Goal: Task Accomplishment & Management: Use online tool/utility

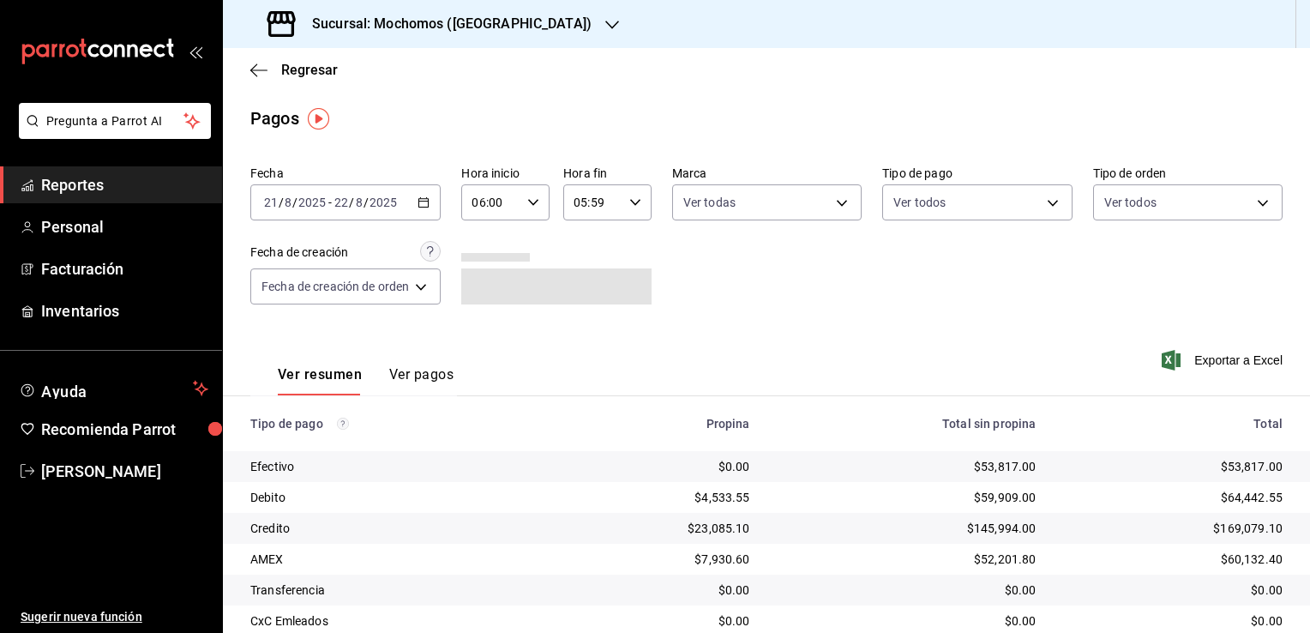
click at [478, 23] on h3 "Sucursal: Mochomos ([GEOGRAPHIC_DATA])" at bounding box center [444, 24] width 293 height 21
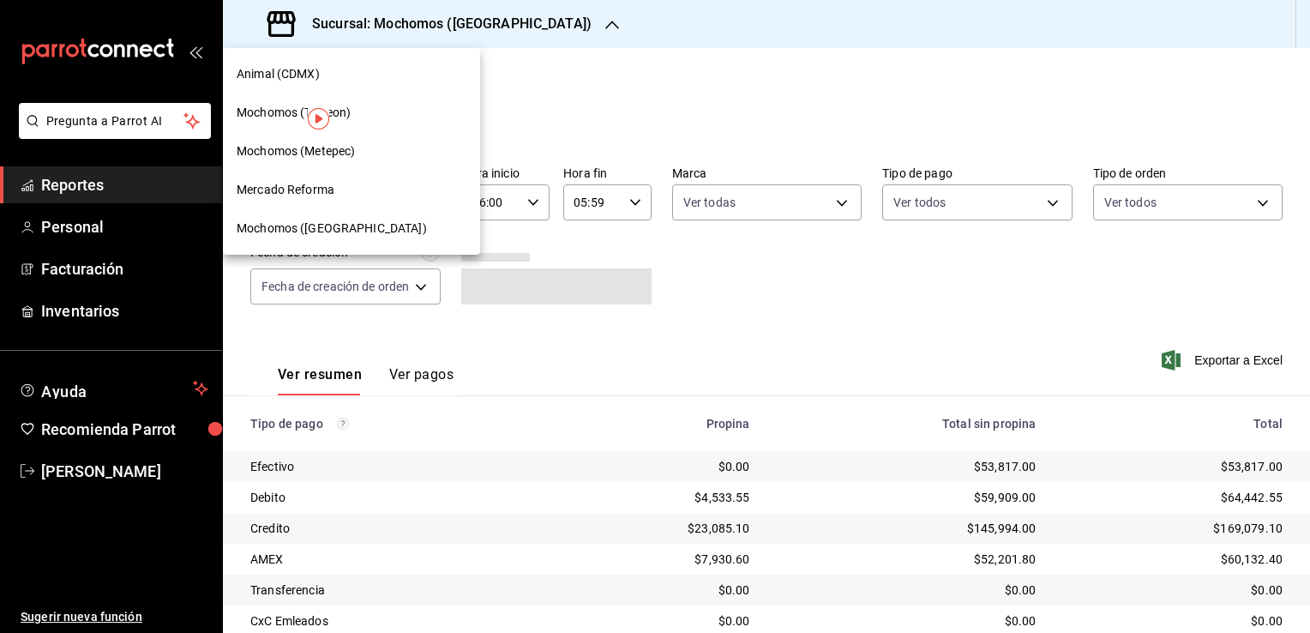
click at [336, 196] on div "Mercado Reforma" at bounding box center [352, 190] width 230 height 18
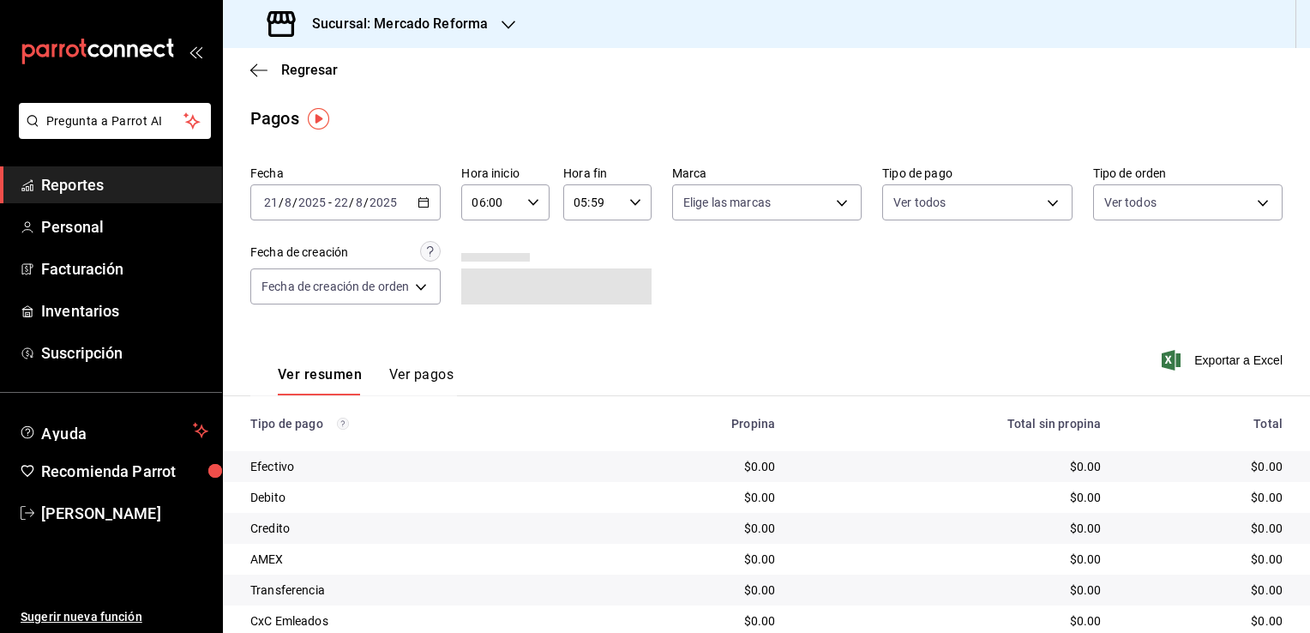
click at [427, 207] on \(Stroke\) "button" at bounding box center [424, 202] width 10 height 9
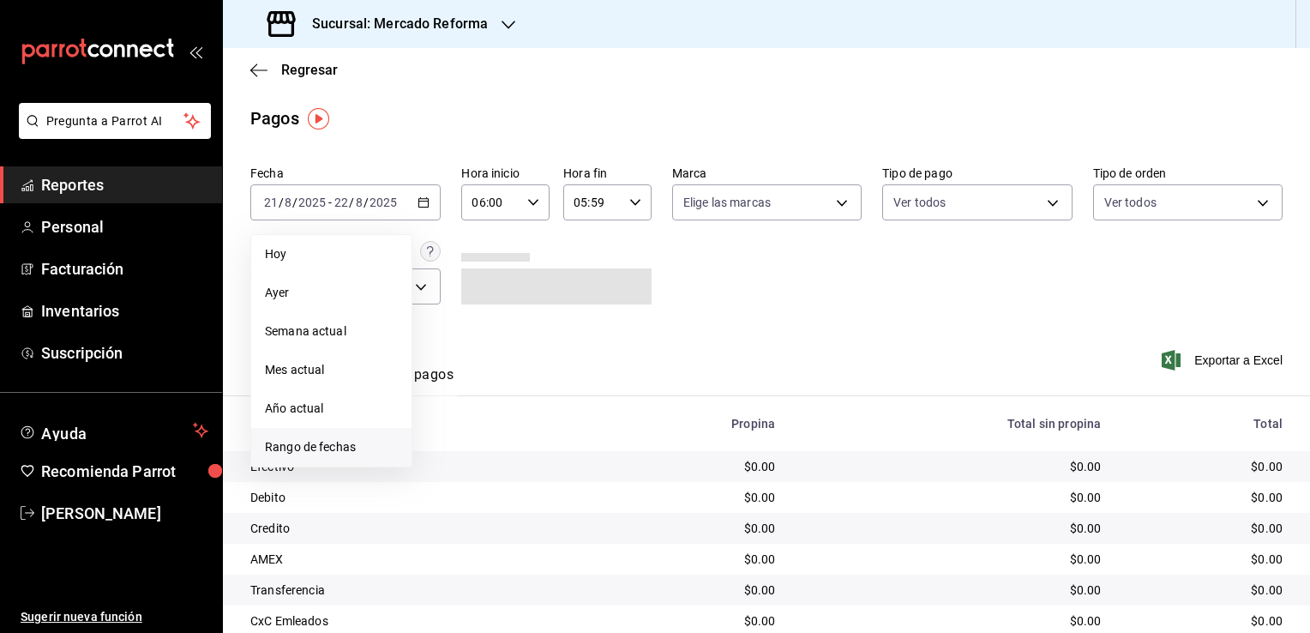
click at [343, 451] on span "Rango de fechas" at bounding box center [331, 447] width 133 height 18
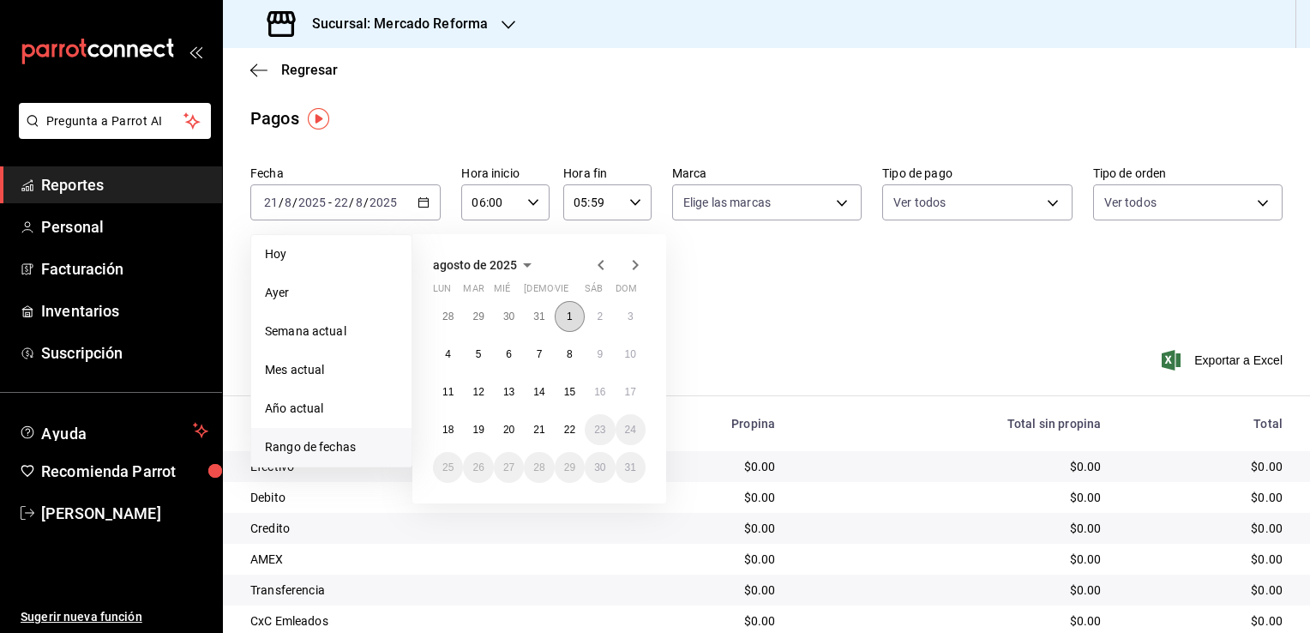
click at [568, 317] on abbr "1" at bounding box center [570, 316] width 6 height 12
click at [566, 427] on abbr "22" at bounding box center [569, 430] width 11 height 12
type input "00:00"
type input "23:59"
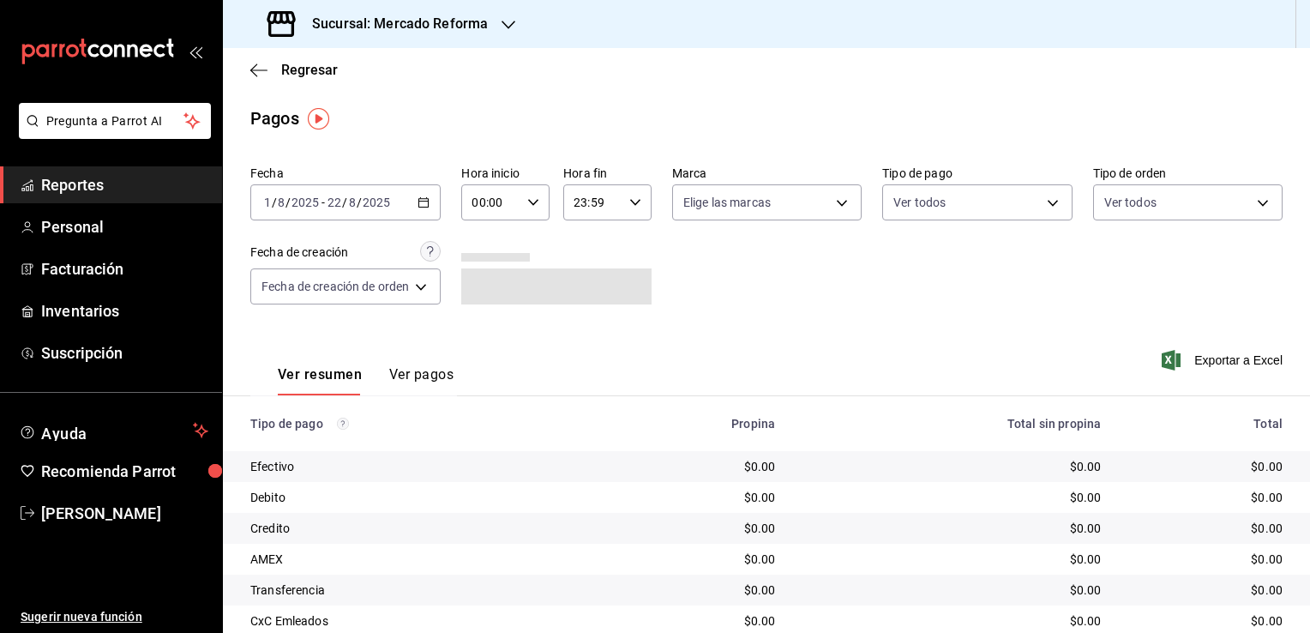
click at [533, 202] on icon "button" at bounding box center [533, 202] width 12 height 12
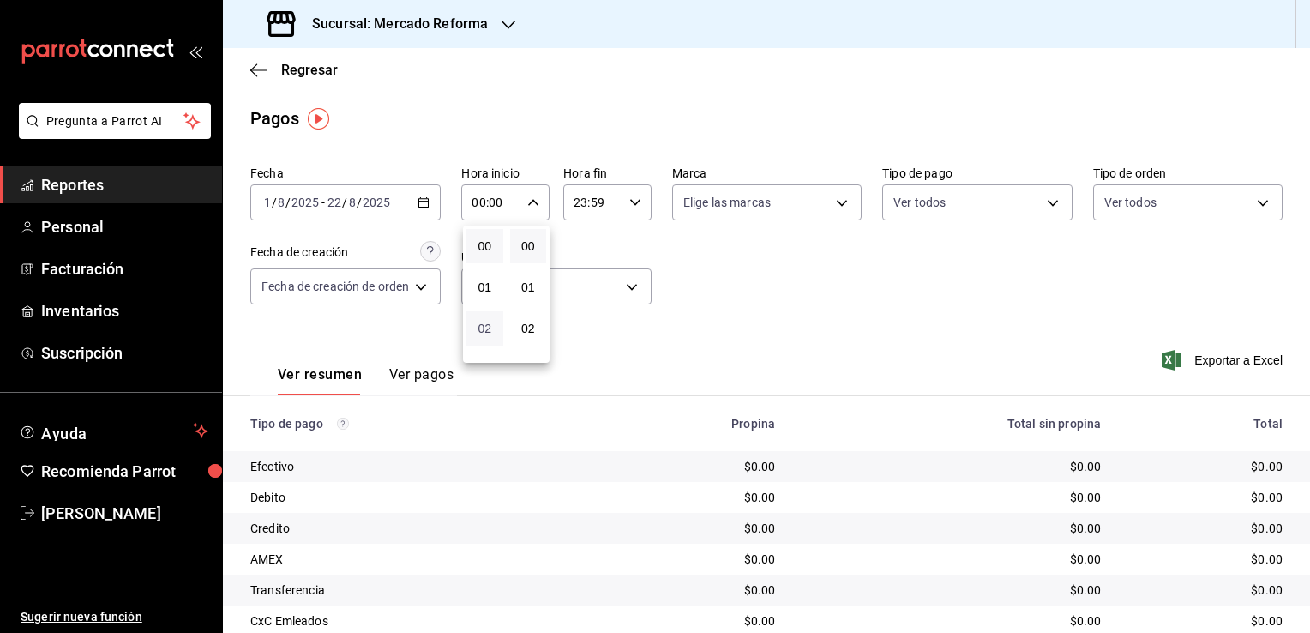
click at [485, 328] on span "02" at bounding box center [485, 329] width 16 height 14
type input "02:00"
click at [485, 328] on span "06" at bounding box center [485, 322] width 16 height 14
type input "06:00"
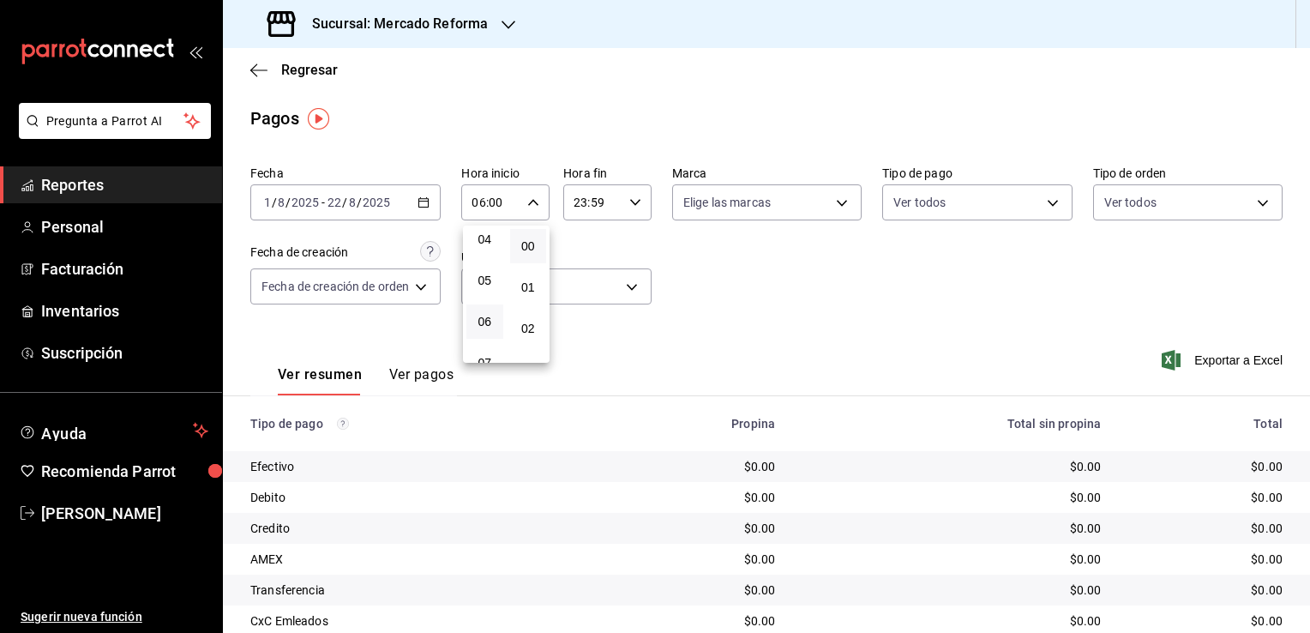
click at [715, 346] on div at bounding box center [655, 316] width 1310 height 633
click at [635, 192] on div "23:59 Hora fin" at bounding box center [607, 202] width 88 height 36
click at [577, 256] on span "21" at bounding box center [585, 260] width 16 height 14
type input "21:59"
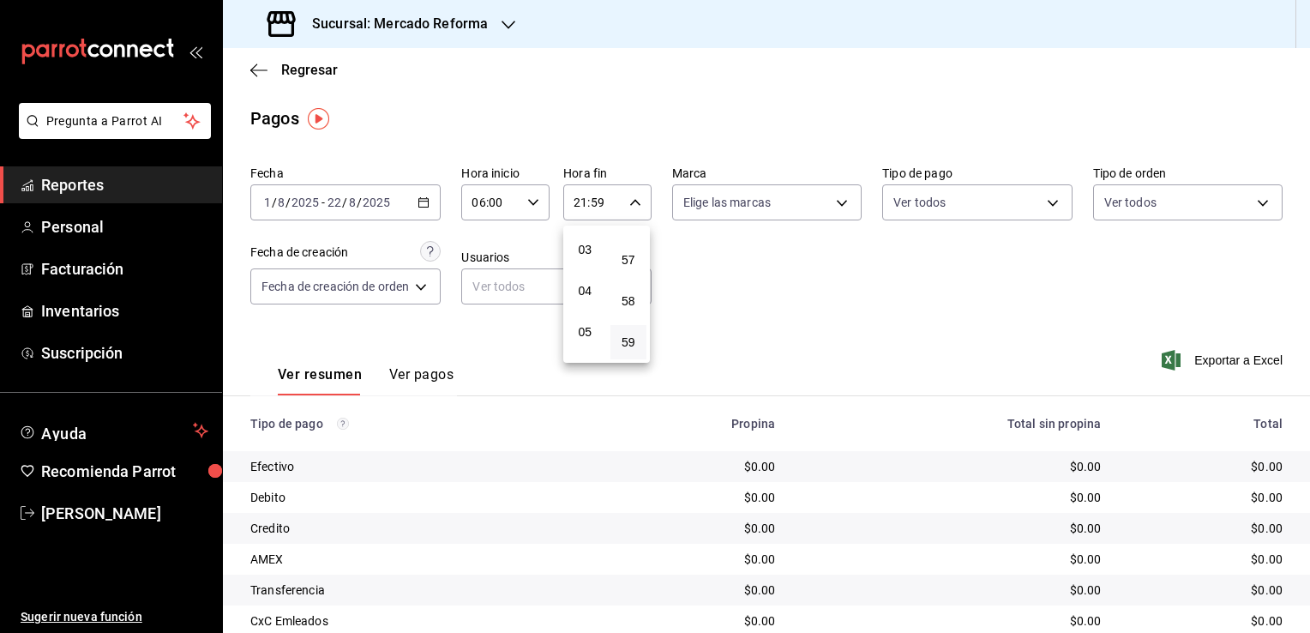
scroll to position [240, 0]
click at [586, 256] on span "06" at bounding box center [585, 253] width 16 height 14
type input "06:59"
click at [582, 250] on span "05" at bounding box center [585, 246] width 16 height 14
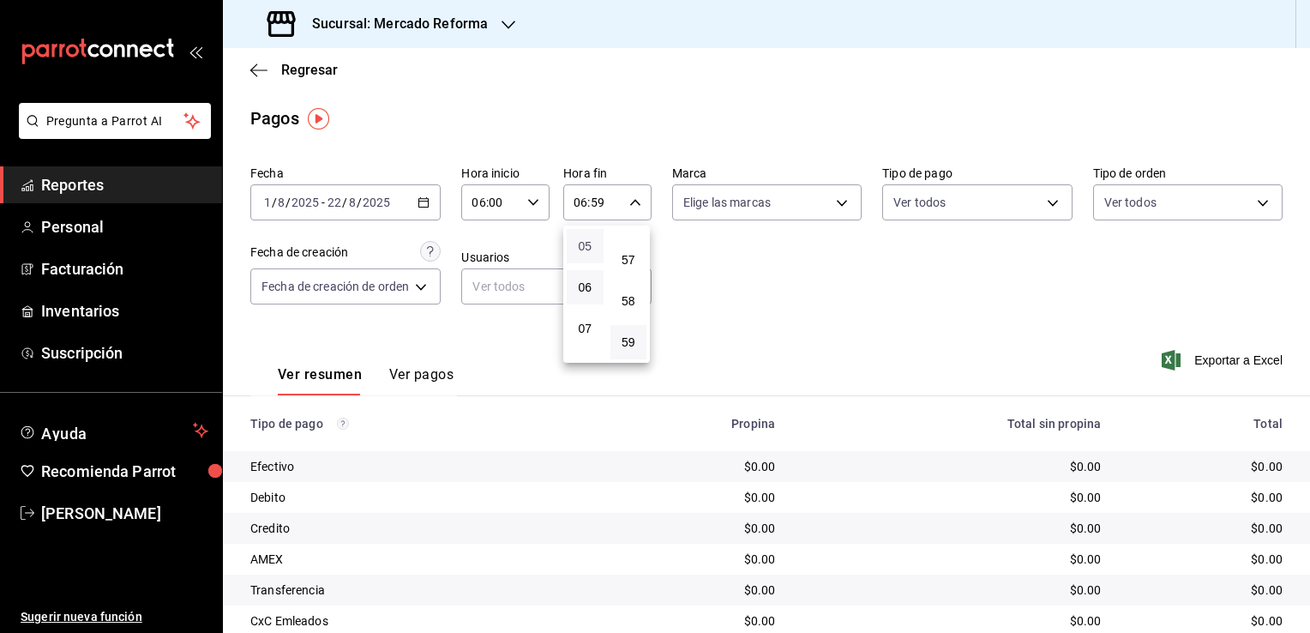
type input "05:59"
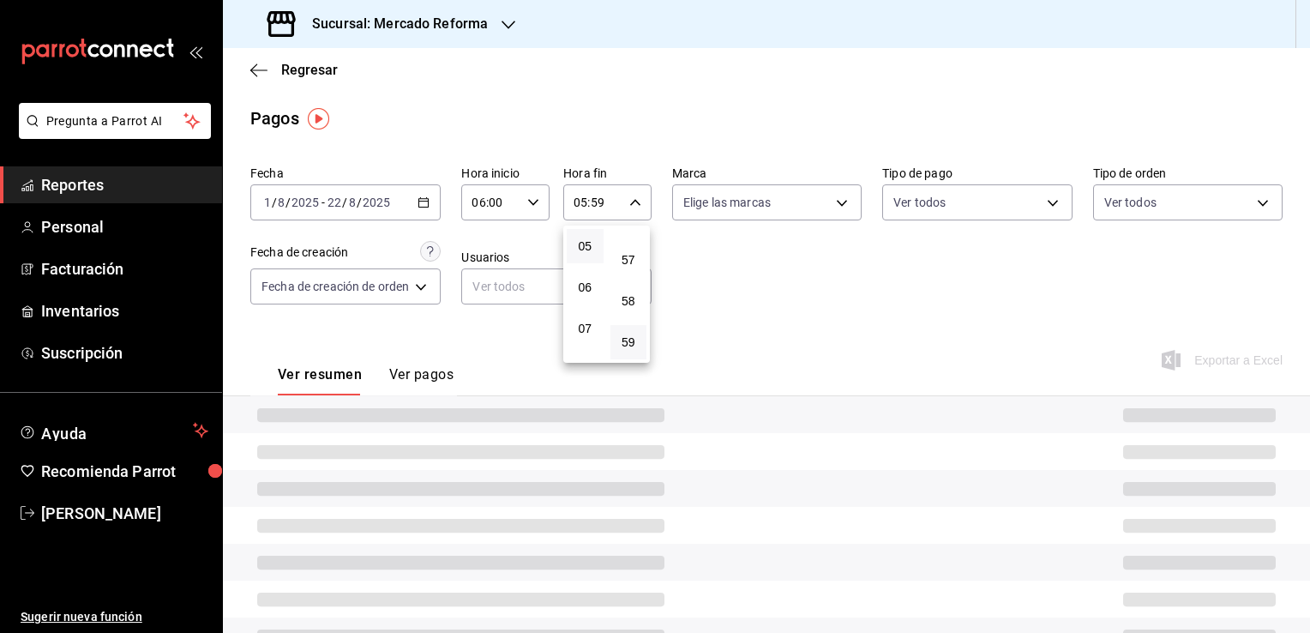
click at [779, 321] on div at bounding box center [655, 316] width 1310 height 633
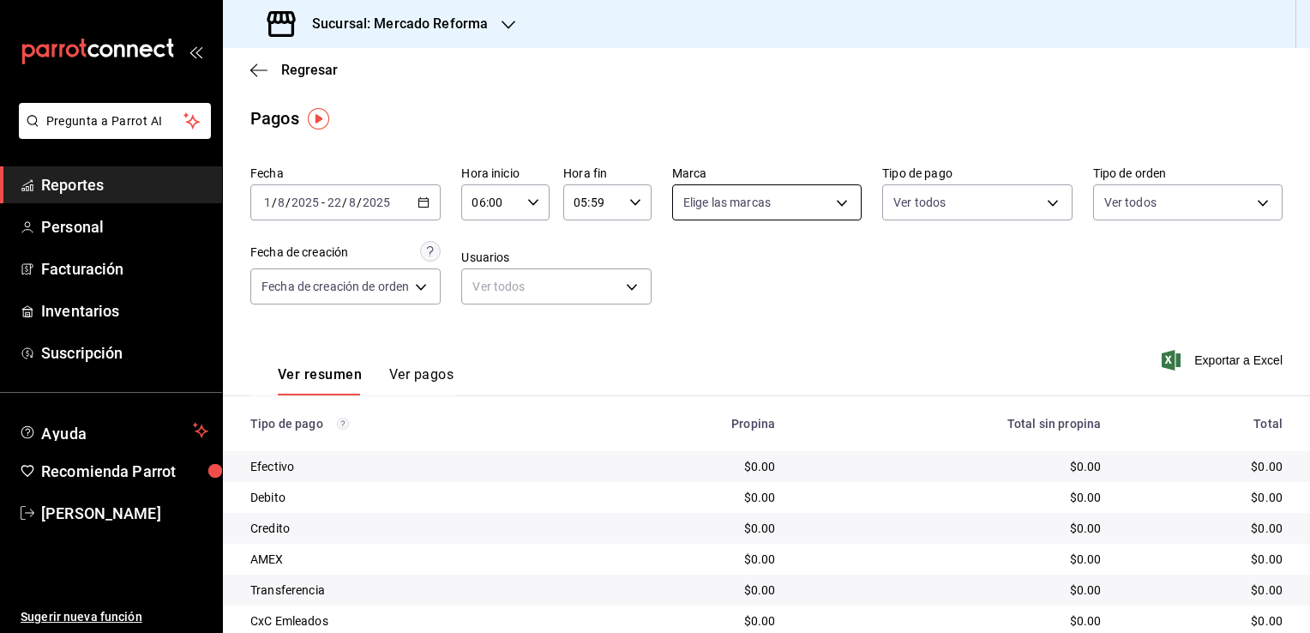
click at [836, 206] on body "Pregunta a Parrot AI Reportes Personal Facturación Inventarios Suscripción Ayud…" at bounding box center [655, 316] width 1310 height 633
click at [771, 265] on li "Ver todas" at bounding box center [763, 267] width 184 height 51
type input "ae828a00-f9e9-46fb-a95c-bc024de736cf"
checkbox input "true"
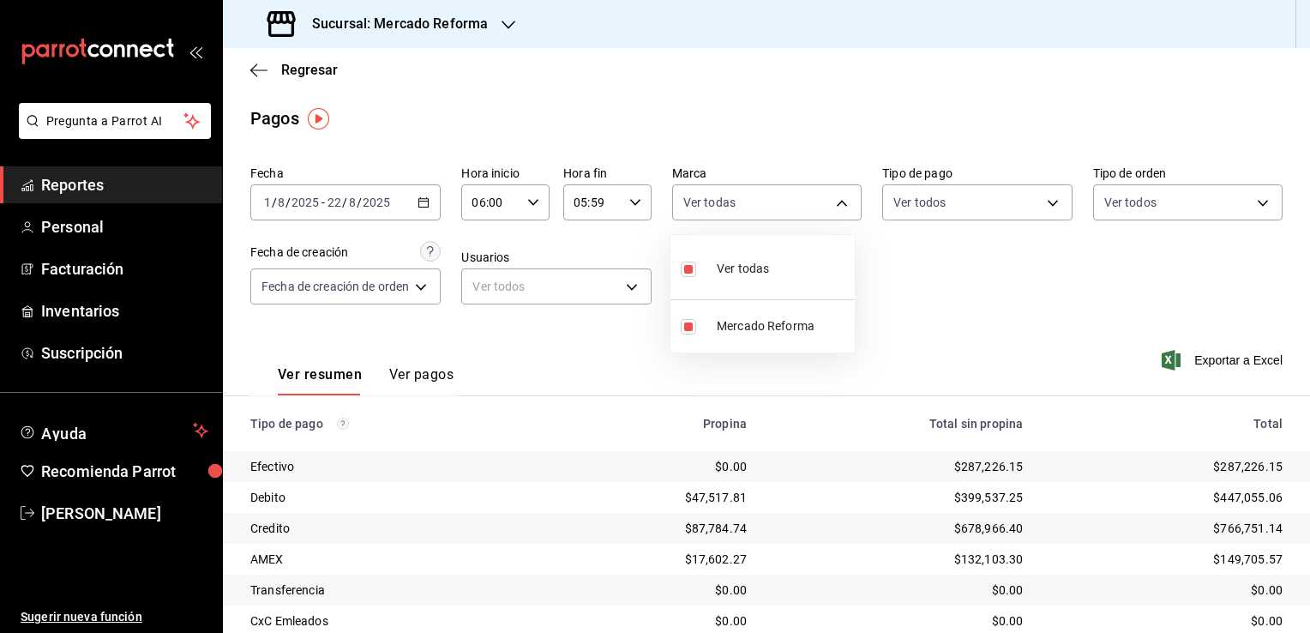
drag, startPoint x: 1304, startPoint y: 224, endPoint x: 1291, endPoint y: 410, distance: 186.5
click at [1291, 410] on div at bounding box center [655, 316] width 1310 height 633
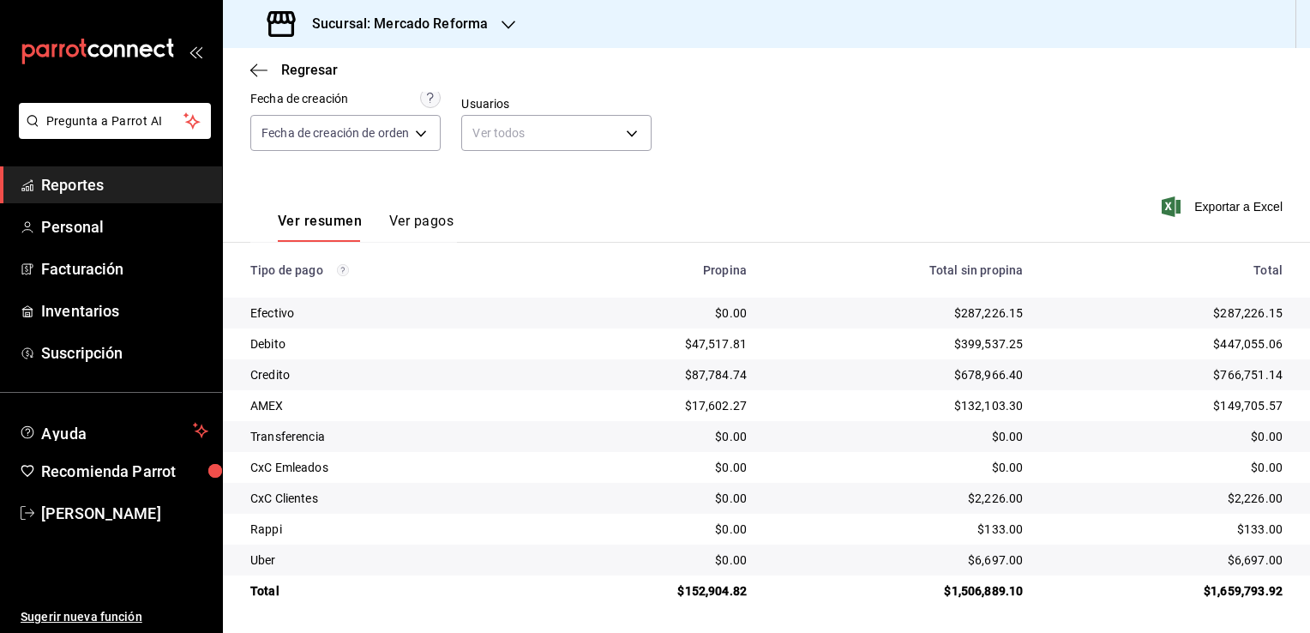
scroll to position [154, 0]
click at [1205, 208] on span "Exportar a Excel" at bounding box center [1223, 206] width 117 height 21
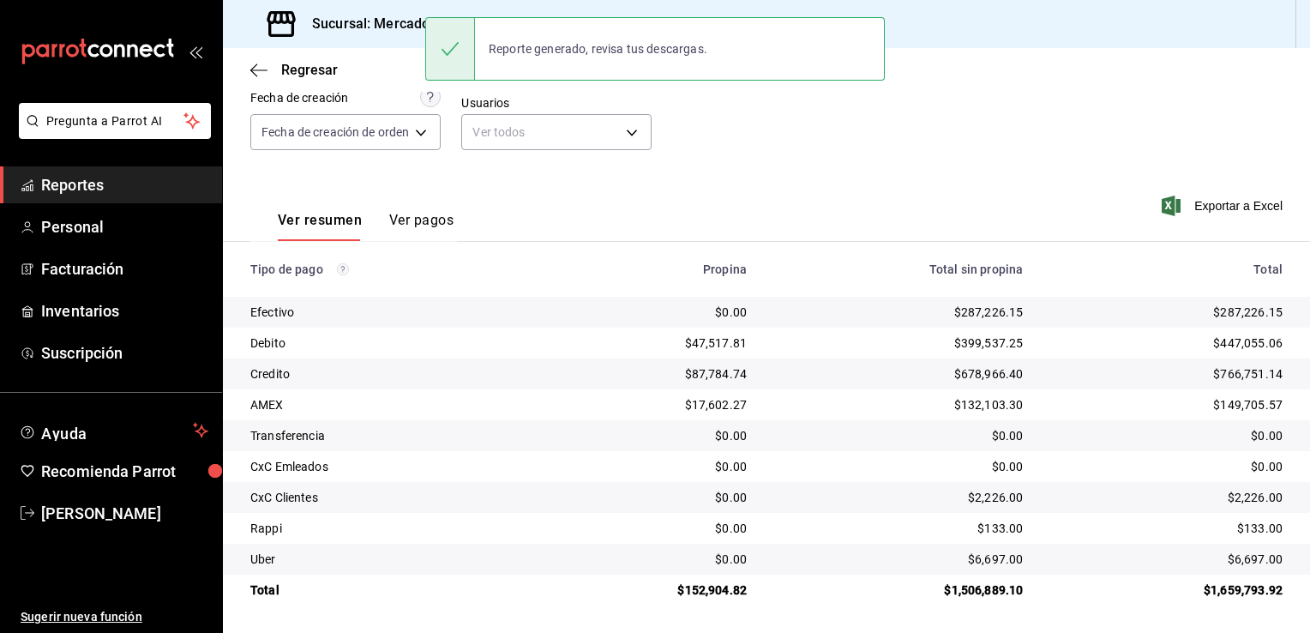
click at [807, 169] on div "Fecha [DATE] [DATE] - [DATE] [DATE] Hora inicio 06:00 Hora inicio Hora fin 05:5…" at bounding box center [766, 87] width 1033 height 166
click at [129, 180] on span "Reportes" at bounding box center [124, 184] width 167 height 23
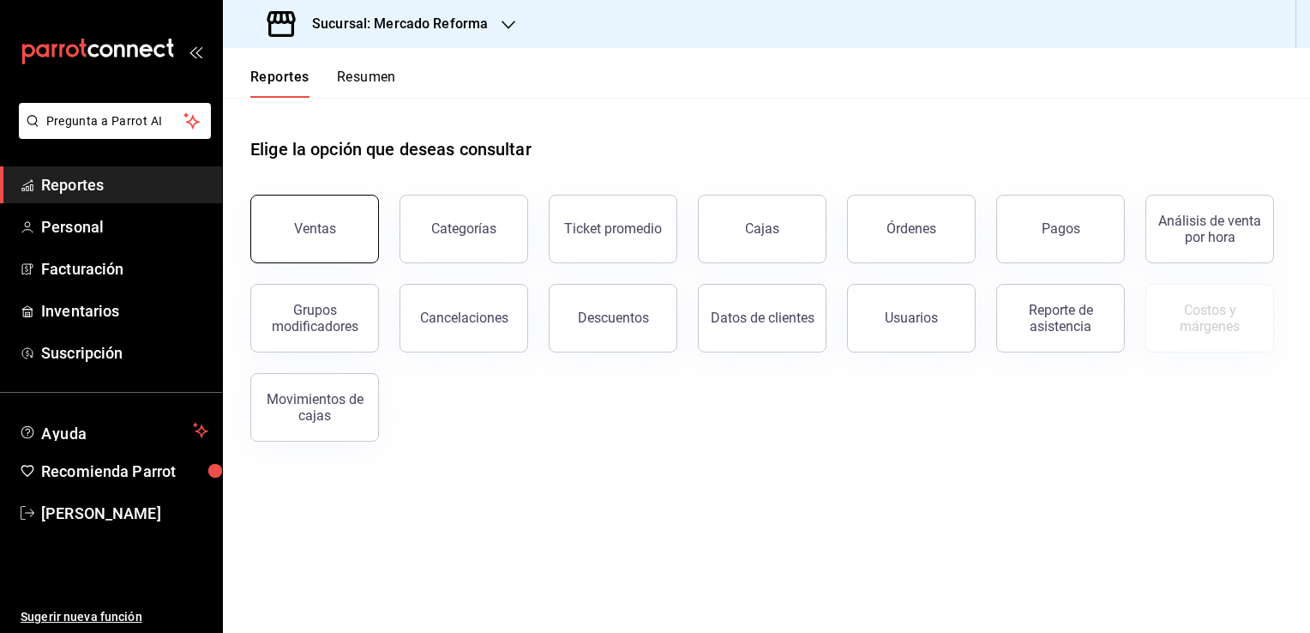
click at [323, 225] on div "Ventas" at bounding box center [315, 228] width 42 height 16
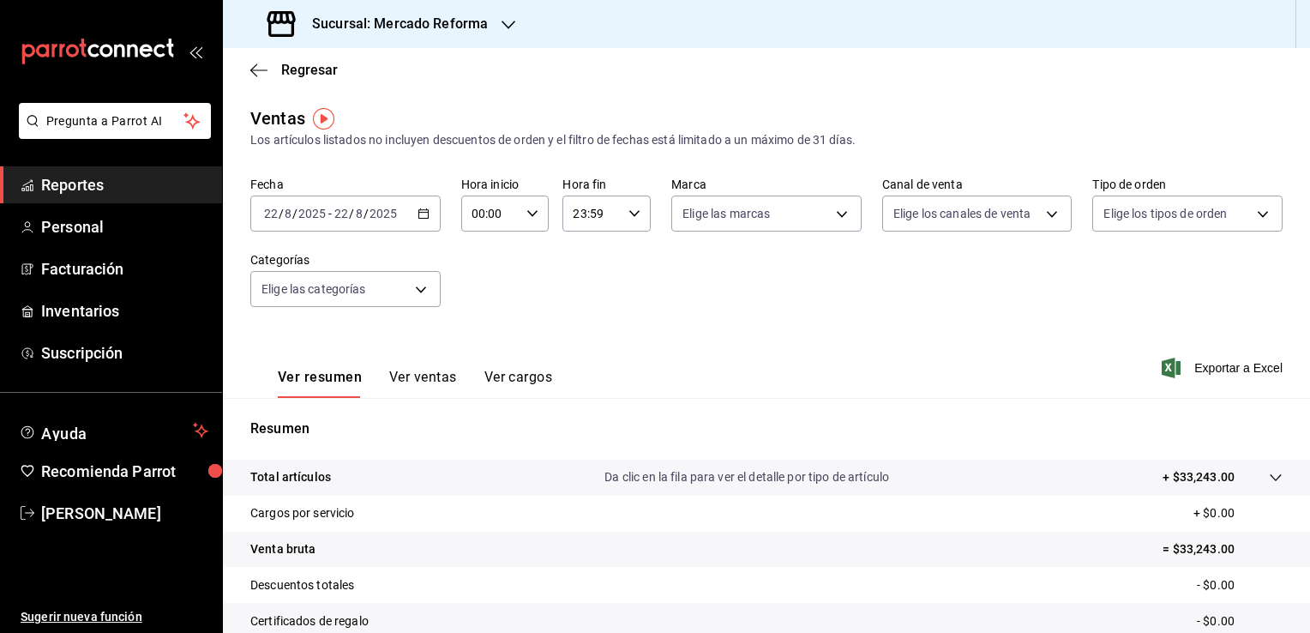
click at [419, 212] on \(Stroke\) "button" at bounding box center [423, 212] width 9 height 1
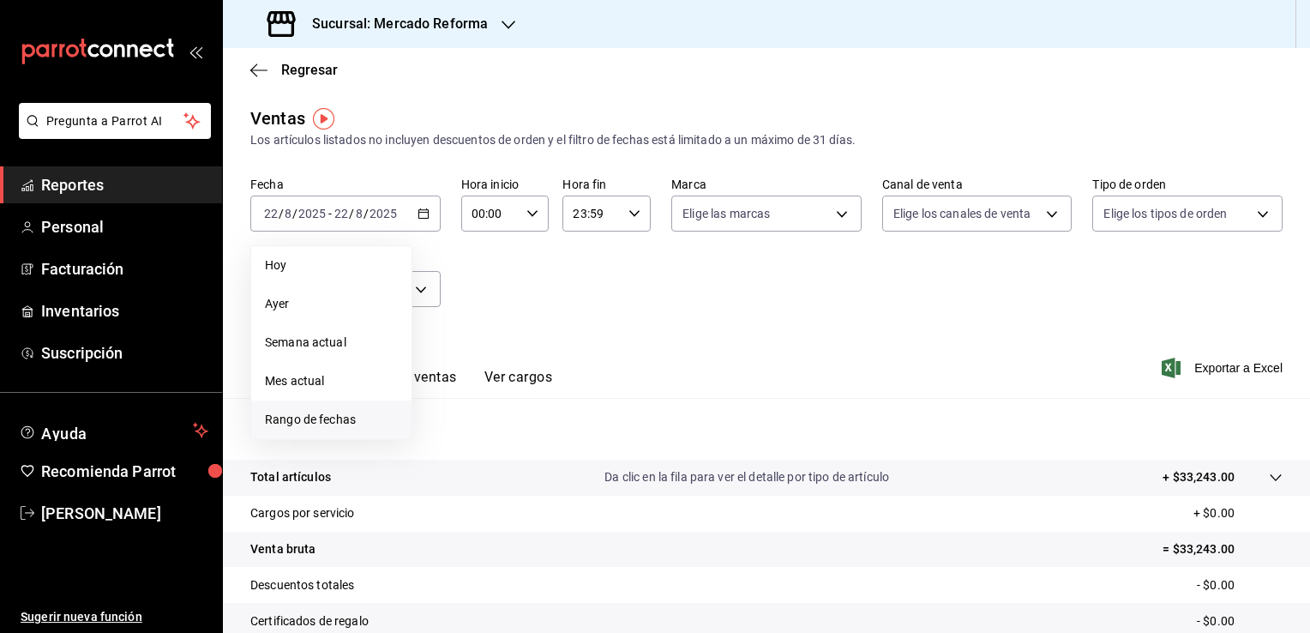
click at [338, 421] on span "Rango de fechas" at bounding box center [331, 420] width 133 height 18
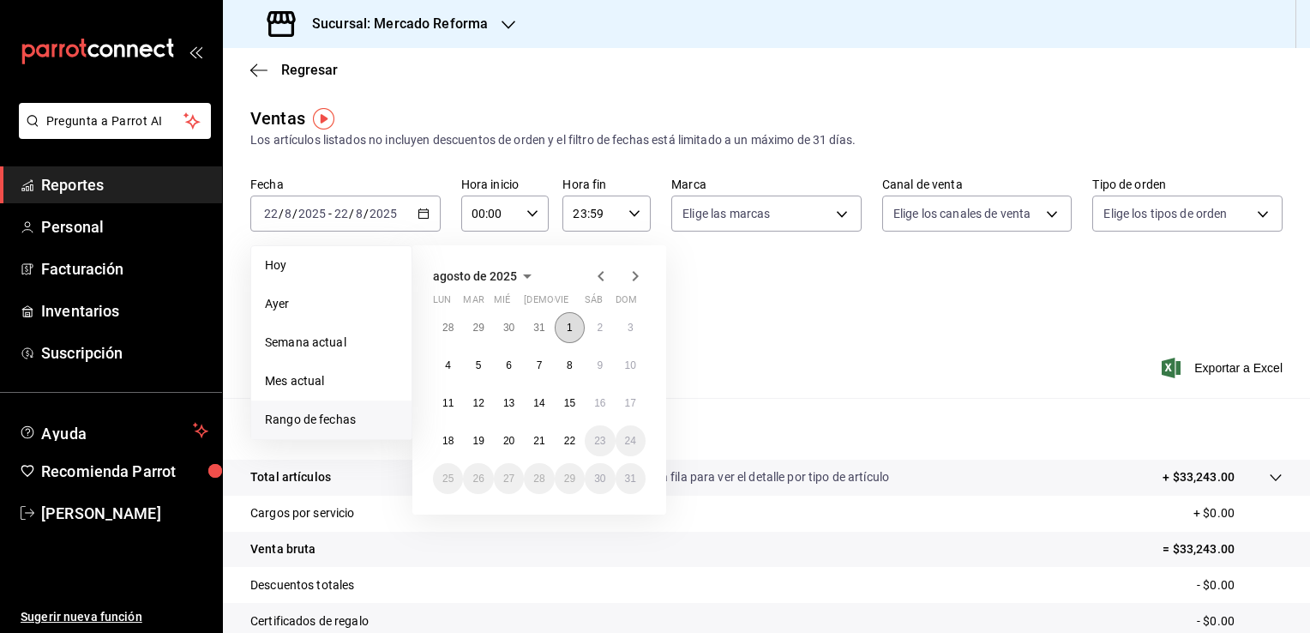
click at [569, 334] on button "1" at bounding box center [570, 327] width 30 height 31
click at [569, 442] on abbr "22" at bounding box center [569, 441] width 11 height 12
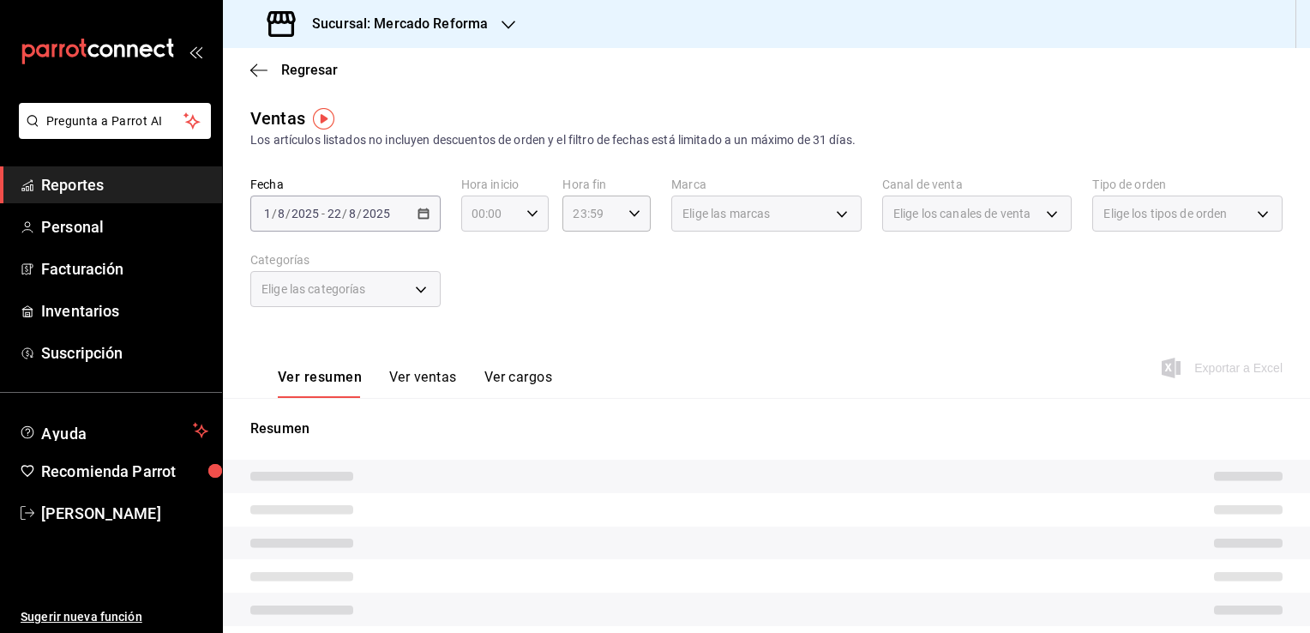
click at [520, 209] on div "00:00 Hora inicio" at bounding box center [505, 214] width 88 height 36
click at [482, 340] on span "02" at bounding box center [481, 340] width 16 height 14
type input "02:00"
click at [482, 340] on span "06" at bounding box center [481, 333] width 16 height 14
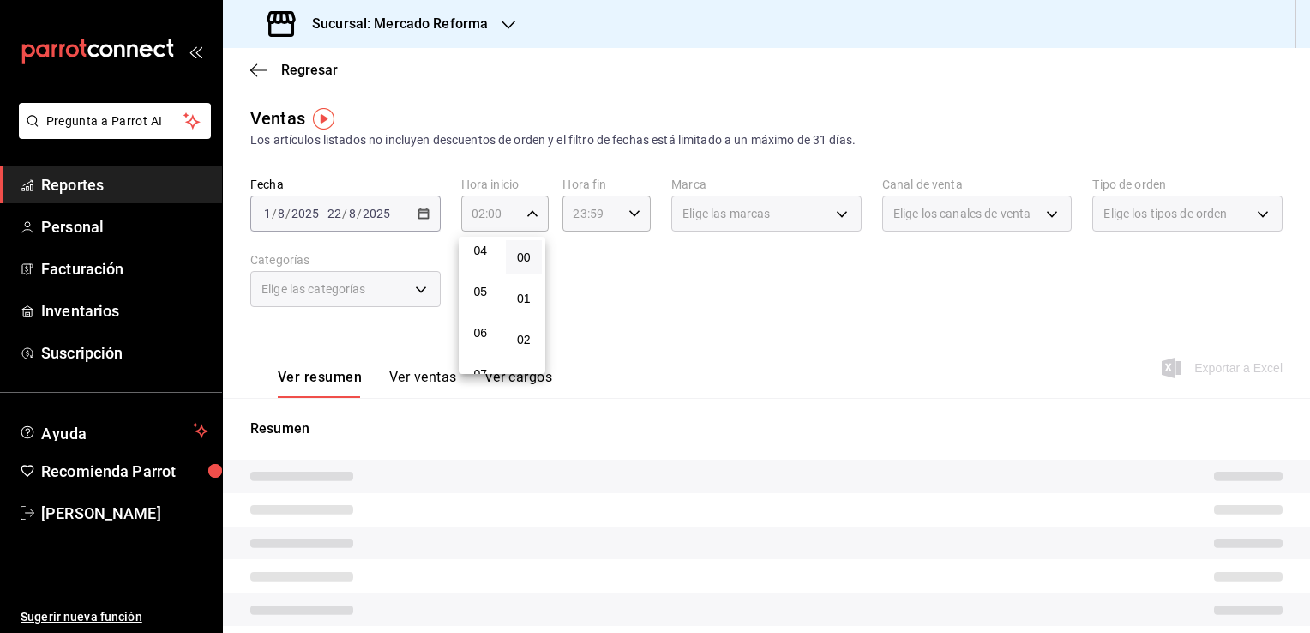
type input "06:00"
click at [603, 334] on div at bounding box center [655, 316] width 1310 height 633
click at [632, 211] on icon "button" at bounding box center [635, 214] width 12 height 12
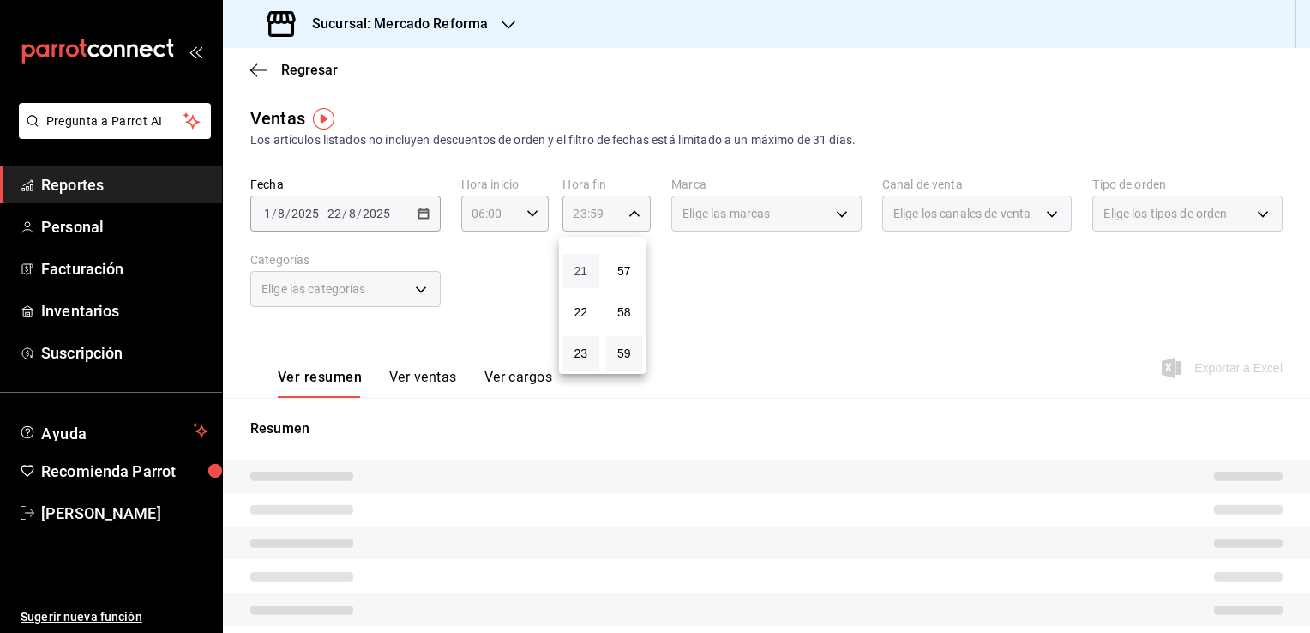
click at [581, 269] on span "21" at bounding box center [581, 271] width 16 height 14
type input "21:59"
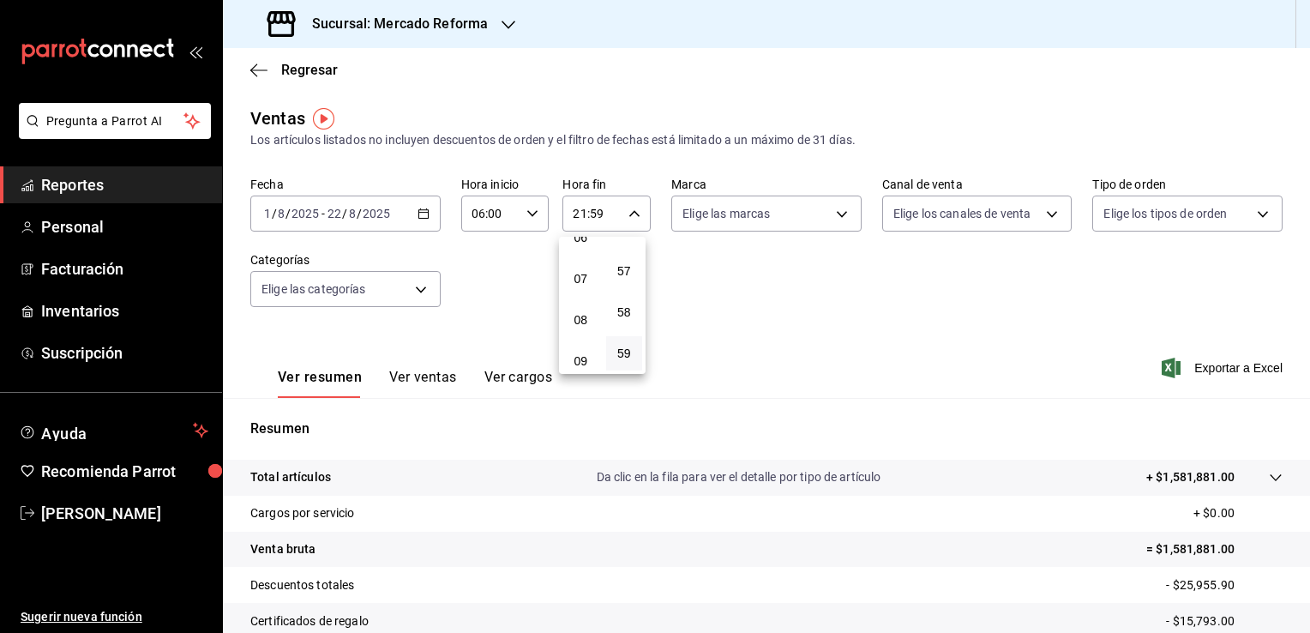
scroll to position [147, 0]
click at [582, 315] on span "05" at bounding box center [581, 317] width 16 height 14
type input "05:59"
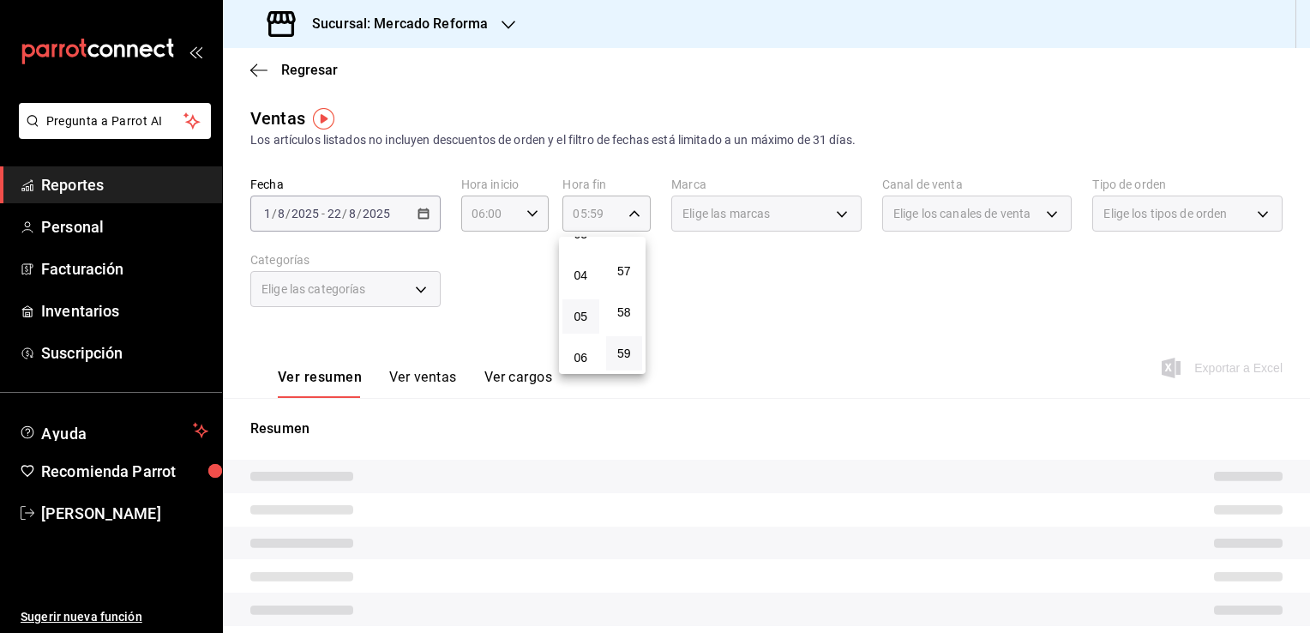
click at [720, 321] on div at bounding box center [655, 316] width 1310 height 633
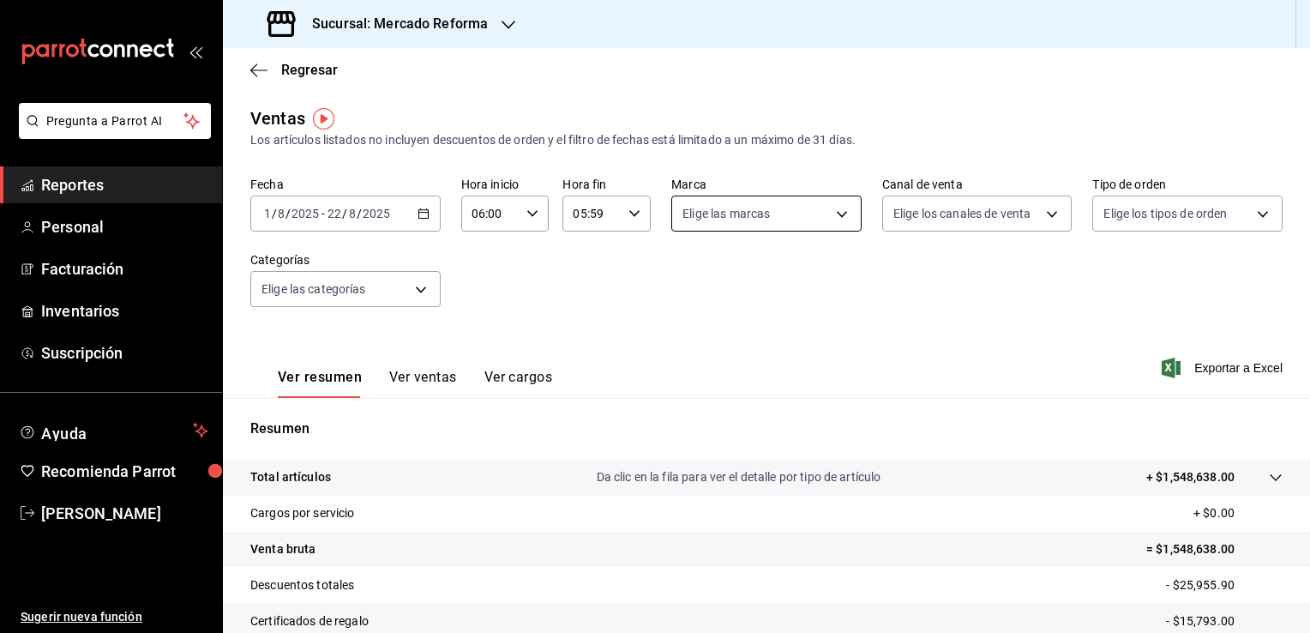
click at [834, 211] on body "Pregunta a Parrot AI Reportes Personal Facturación Inventarios Suscripción Ayud…" at bounding box center [655, 316] width 1310 height 633
click at [755, 273] on span "Ver todas" at bounding box center [740, 280] width 52 height 18
type input "ae828a00-f9e9-46fb-a95c-bc024de736cf"
checkbox input "true"
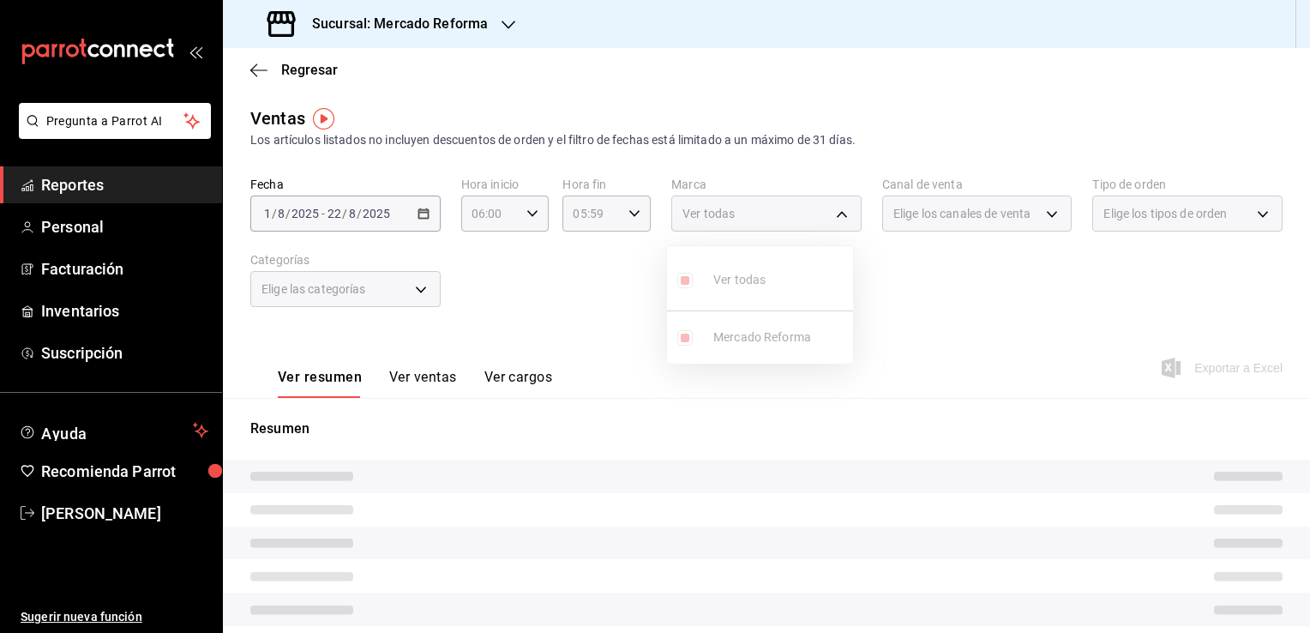
click at [920, 329] on div at bounding box center [655, 316] width 1310 height 633
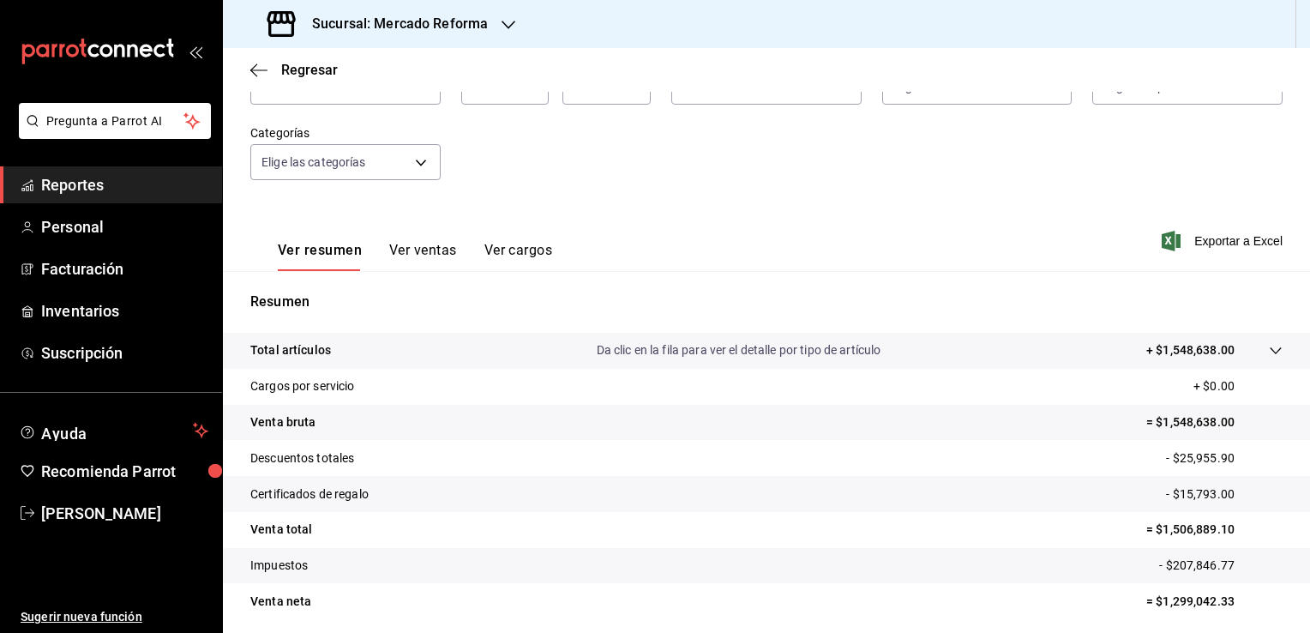
scroll to position [126, 0]
click at [1228, 244] on span "Exportar a Excel" at bounding box center [1223, 242] width 117 height 21
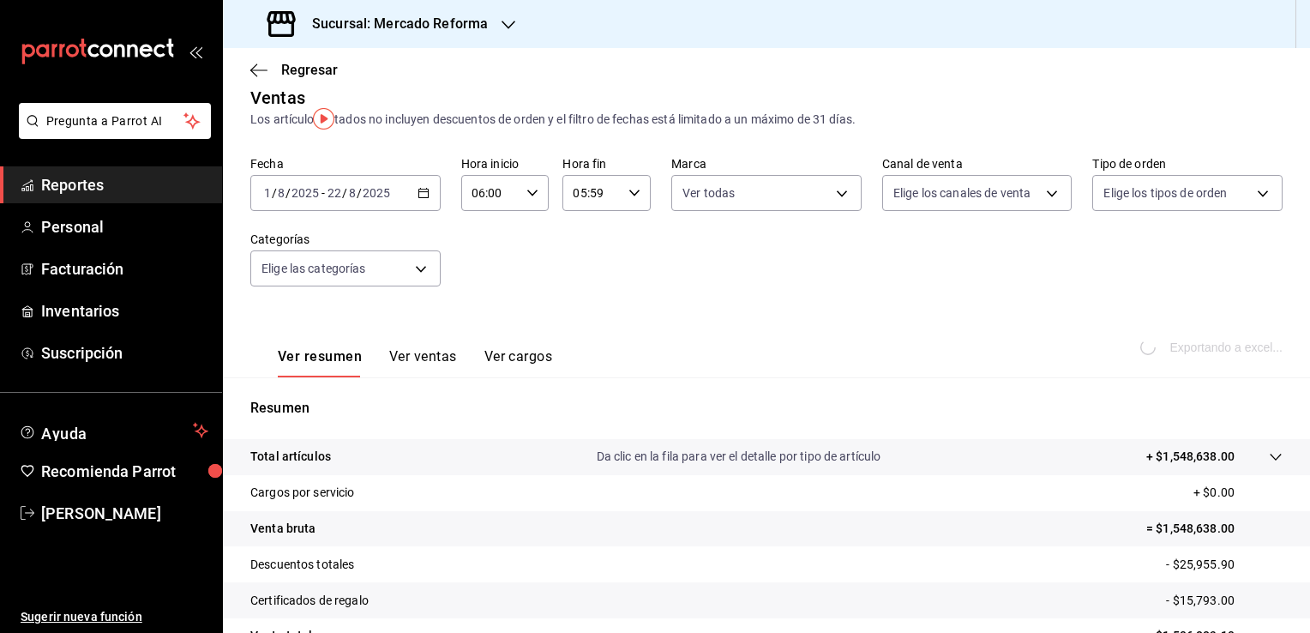
scroll to position [0, 0]
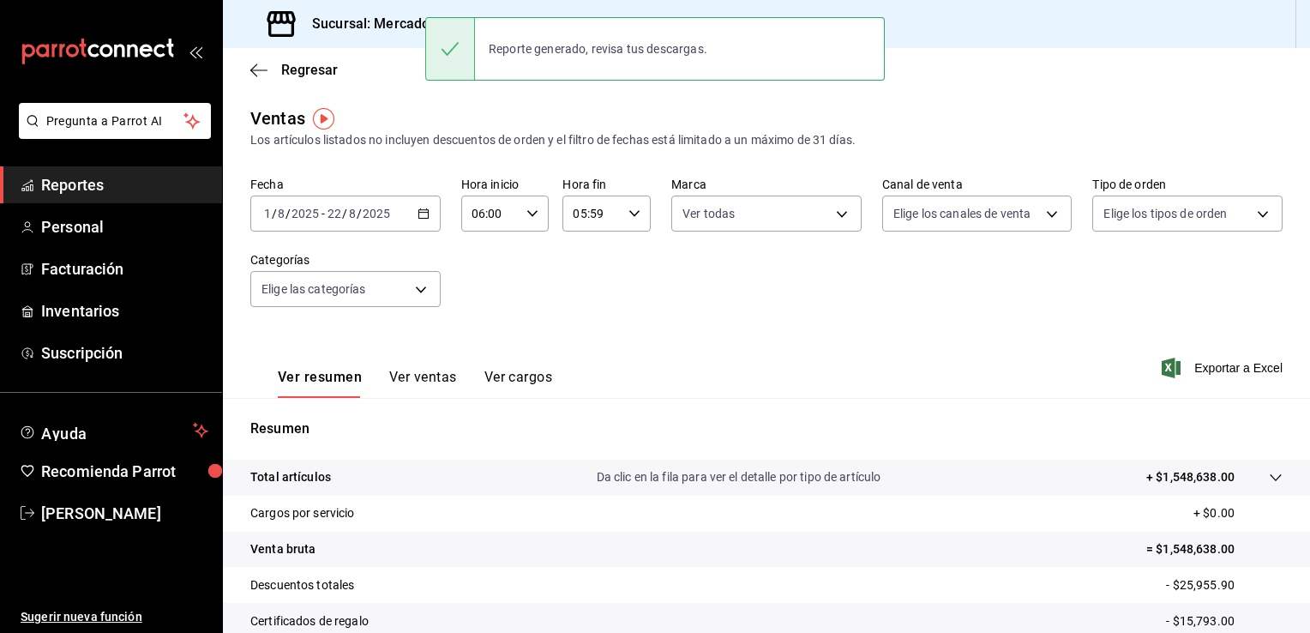
click at [142, 182] on span "Reportes" at bounding box center [124, 184] width 167 height 23
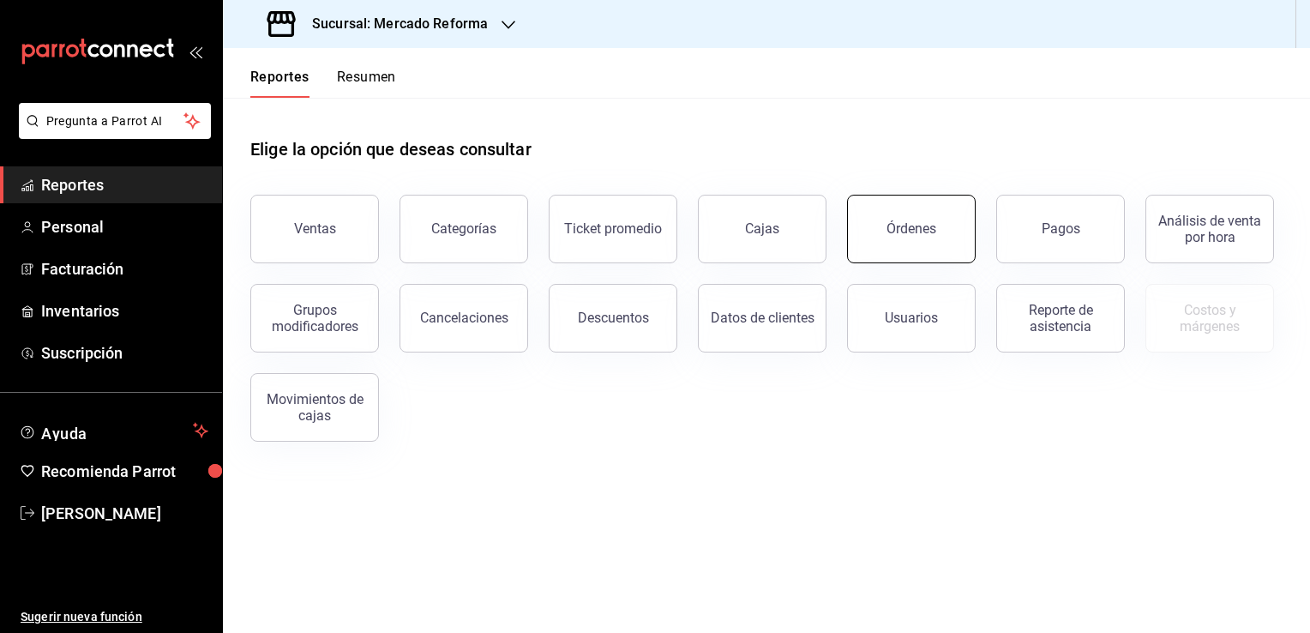
click at [888, 232] on div "Órdenes" at bounding box center [912, 228] width 50 height 16
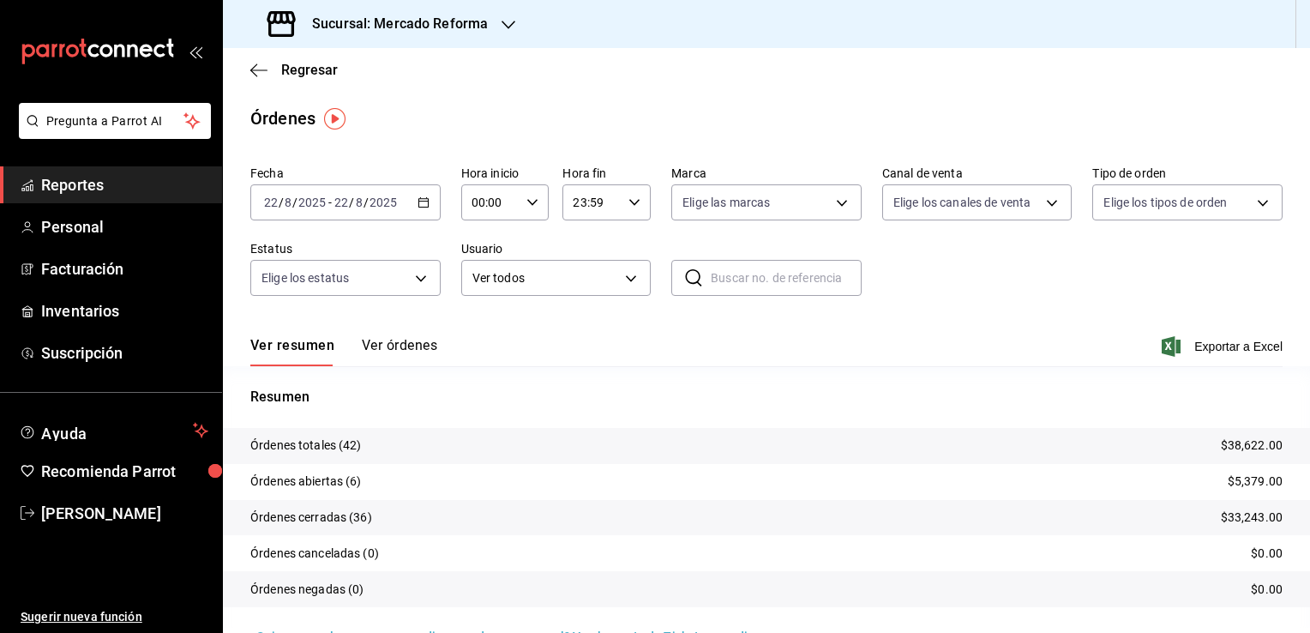
click at [420, 201] on \(Stroke\) "button" at bounding box center [423, 201] width 9 height 1
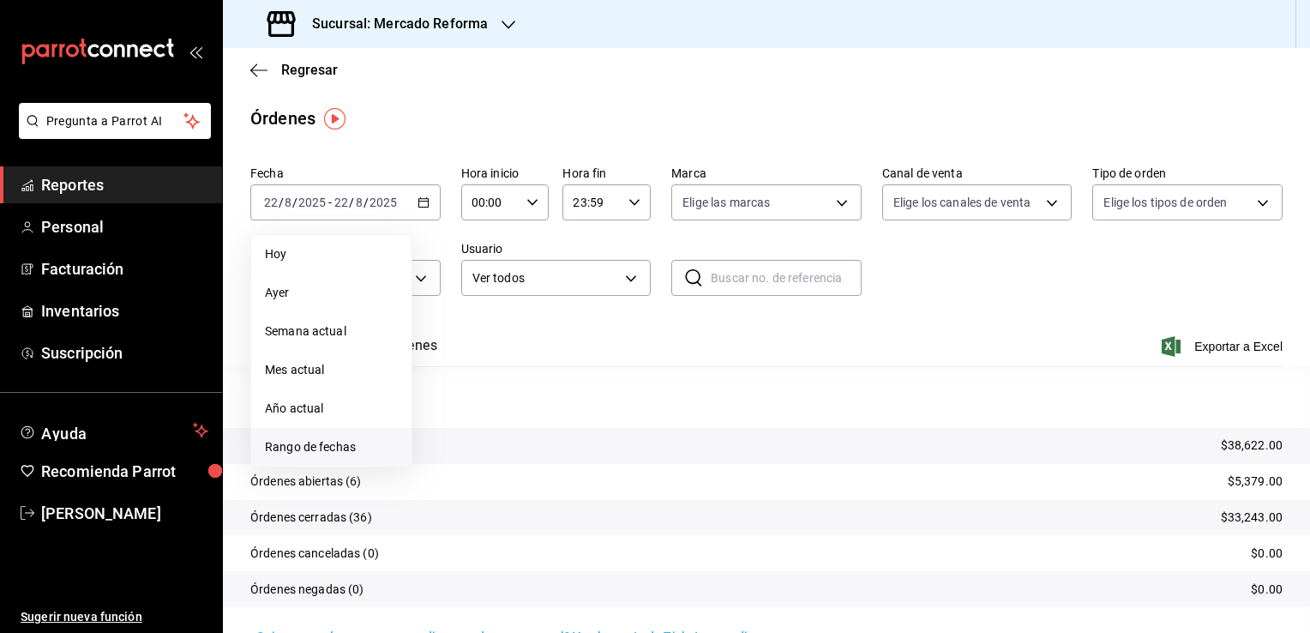
click at [350, 447] on span "Rango de fechas" at bounding box center [331, 447] width 133 height 18
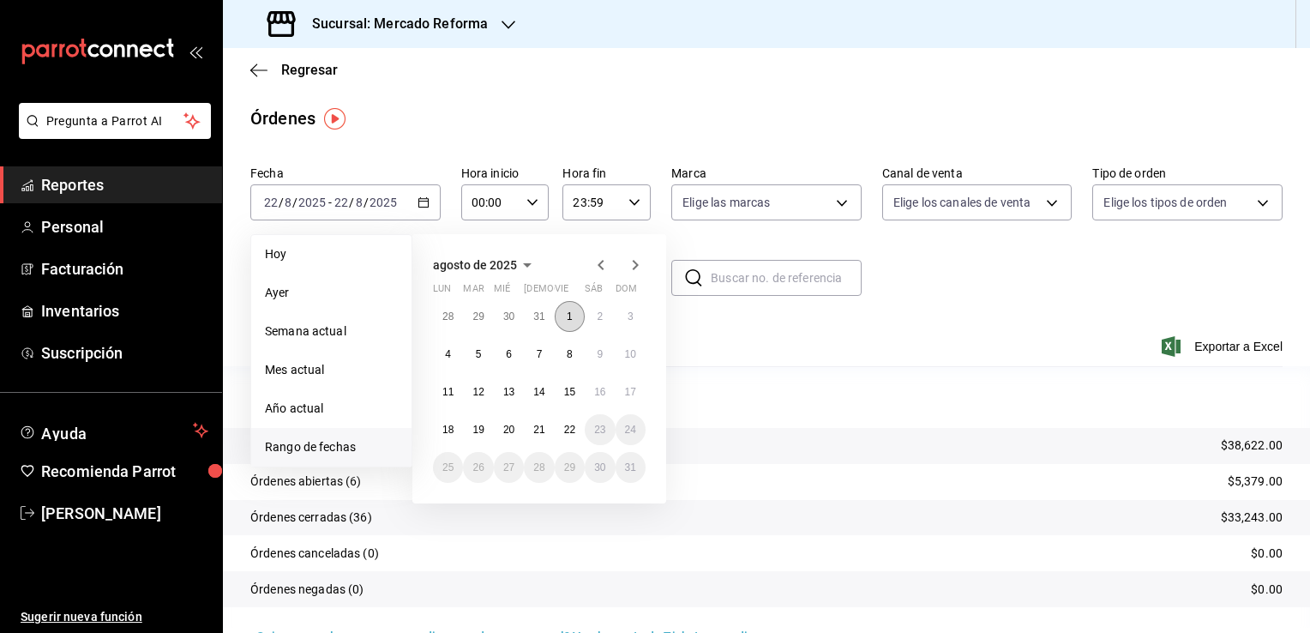
click at [571, 316] on abbr "1" at bounding box center [570, 316] width 6 height 12
click at [571, 424] on abbr "22" at bounding box center [569, 430] width 11 height 12
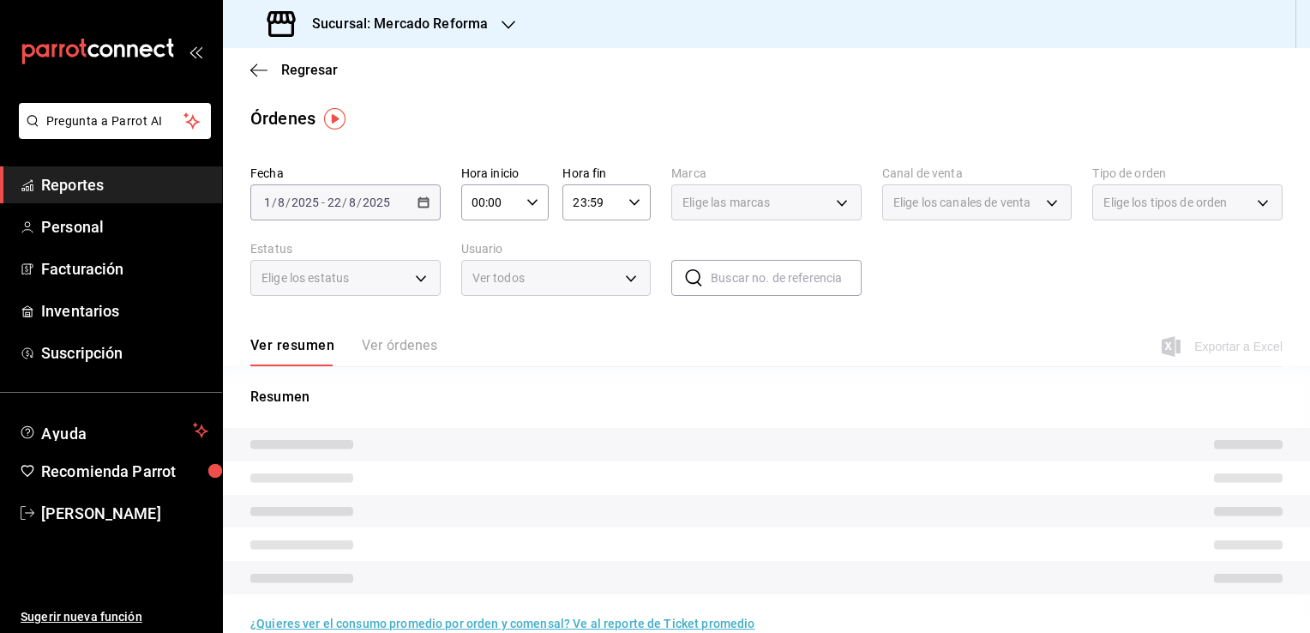
click at [527, 203] on \(Stroke\) "button" at bounding box center [532, 202] width 10 height 6
click at [482, 321] on button "02" at bounding box center [480, 328] width 37 height 34
type input "02:00"
click at [479, 256] on span "06" at bounding box center [481, 253] width 16 height 14
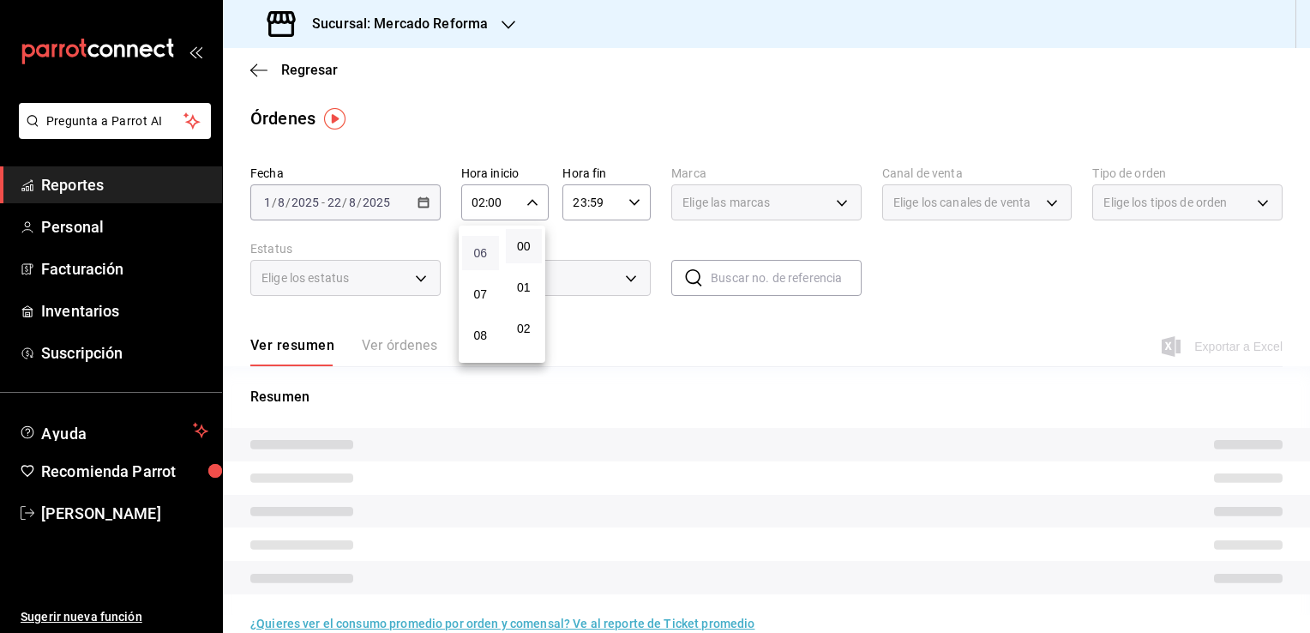
type input "06:00"
click at [631, 204] on div at bounding box center [655, 316] width 1310 height 633
click at [632, 203] on icon "button" at bounding box center [635, 202] width 12 height 12
click at [573, 250] on button "21" at bounding box center [581, 260] width 37 height 34
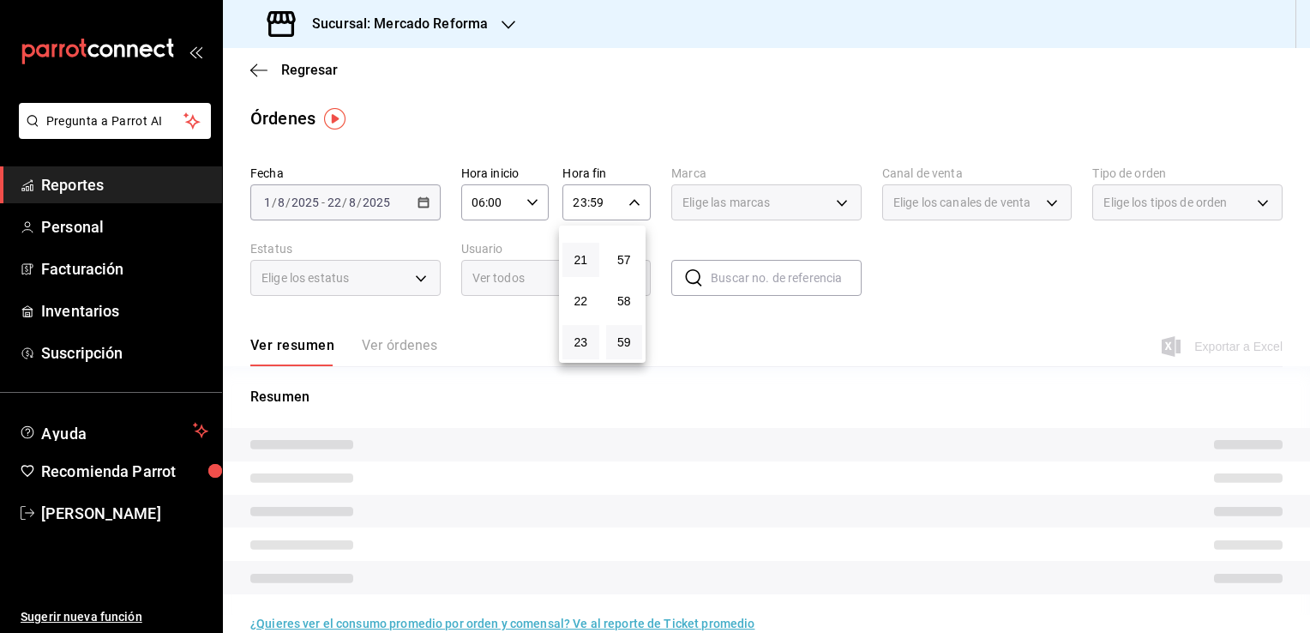
type input "21:59"
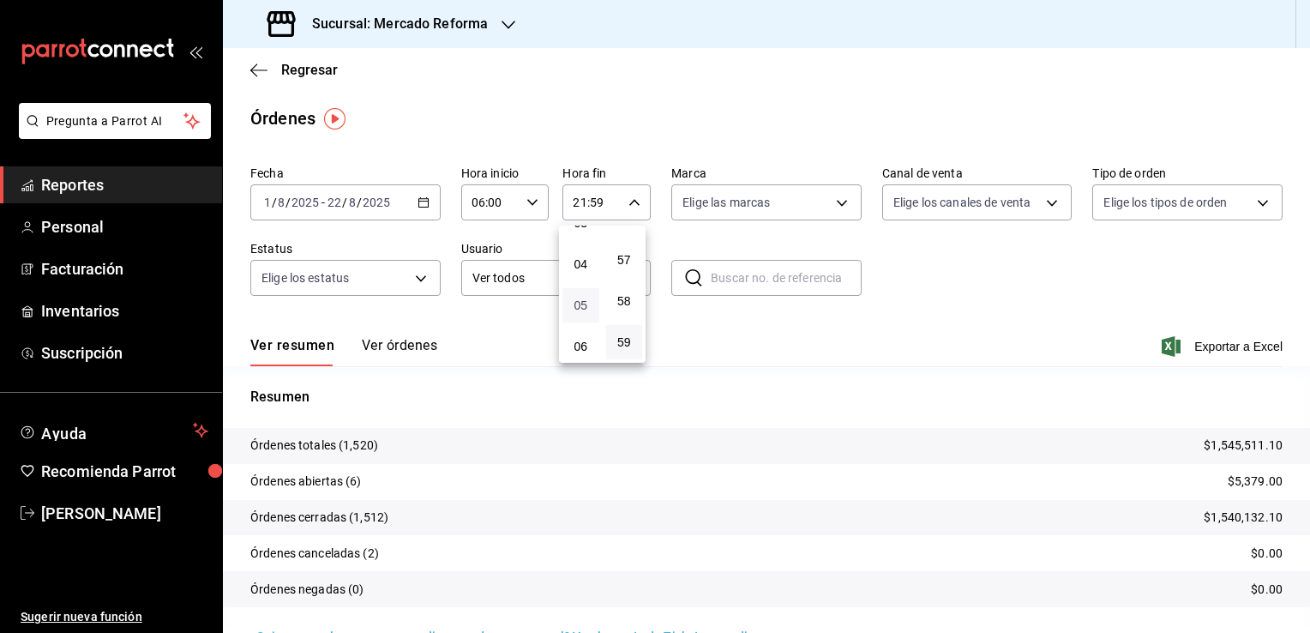
click at [581, 304] on span "05" at bounding box center [581, 305] width 16 height 14
type input "05:59"
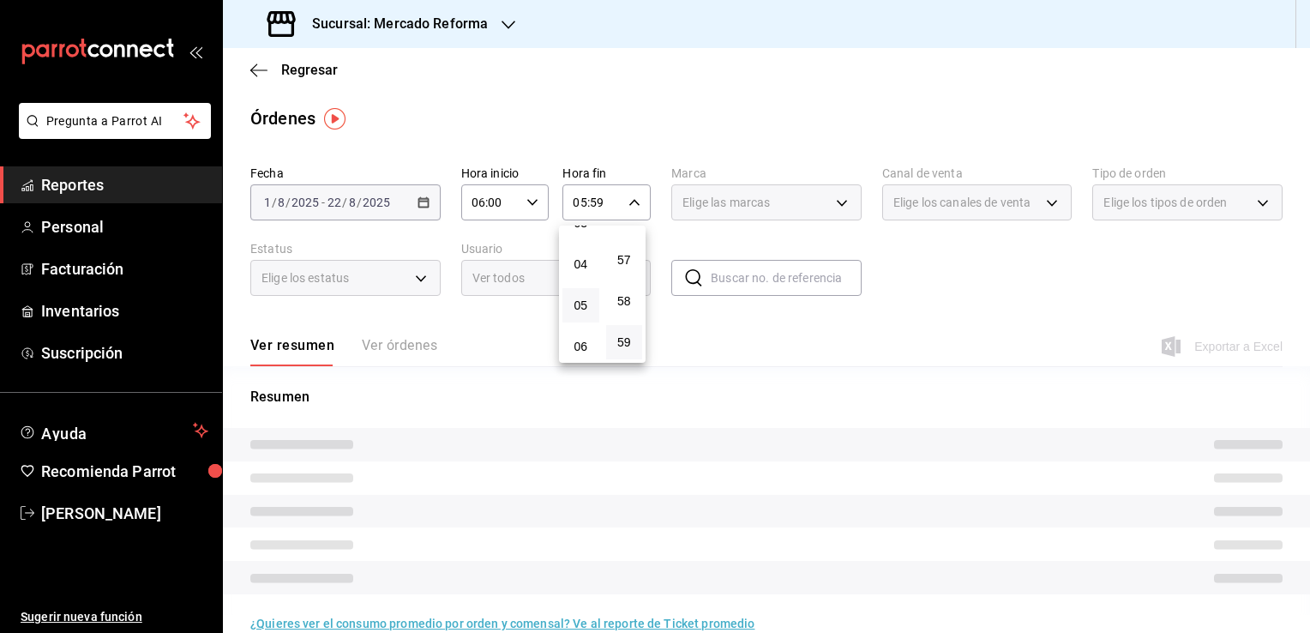
click at [750, 341] on div at bounding box center [655, 316] width 1310 height 633
click at [831, 208] on div "Elige las marcas" at bounding box center [766, 202] width 190 height 36
click at [828, 207] on div "Elige las marcas" at bounding box center [766, 202] width 190 height 36
click at [832, 202] on div "Elige las marcas" at bounding box center [766, 202] width 190 height 36
click at [834, 202] on div "Elige las marcas" at bounding box center [766, 202] width 190 height 36
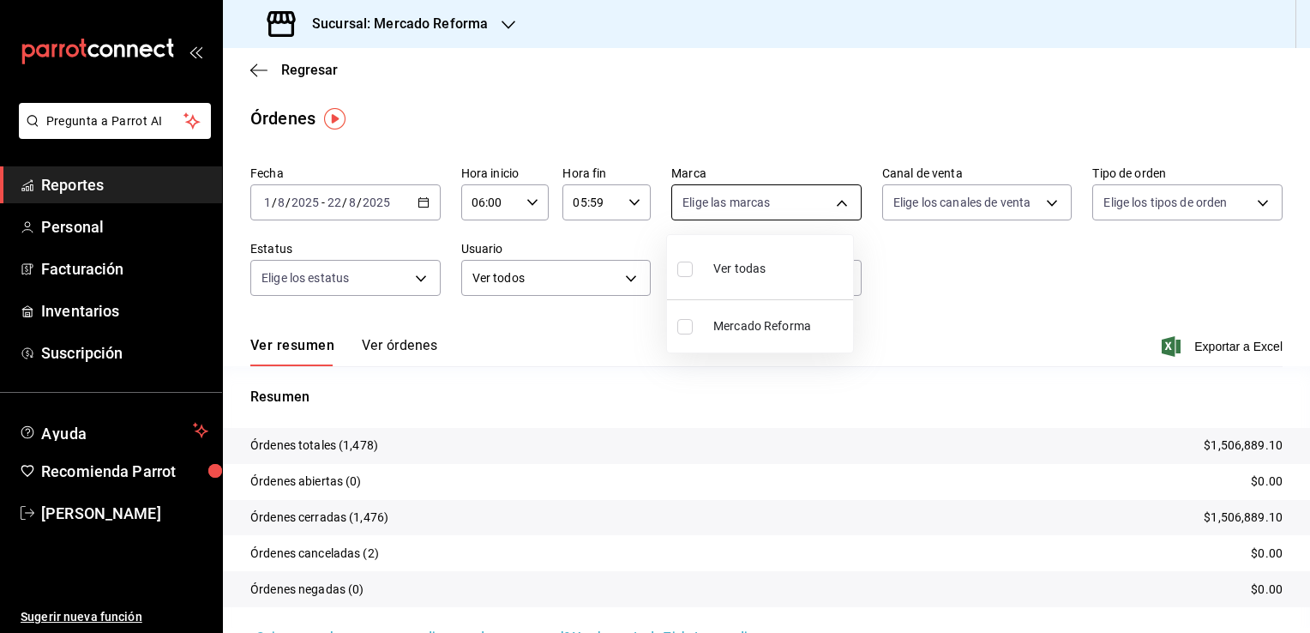
click at [834, 202] on body "Pregunta a Parrot AI Reportes Personal Facturación Inventarios Suscripción Ayud…" at bounding box center [655, 316] width 1310 height 633
click at [751, 262] on span "Ver todas" at bounding box center [740, 269] width 52 height 18
type input "ae828a00-f9e9-46fb-a95c-bc024de736cf"
checkbox input "true"
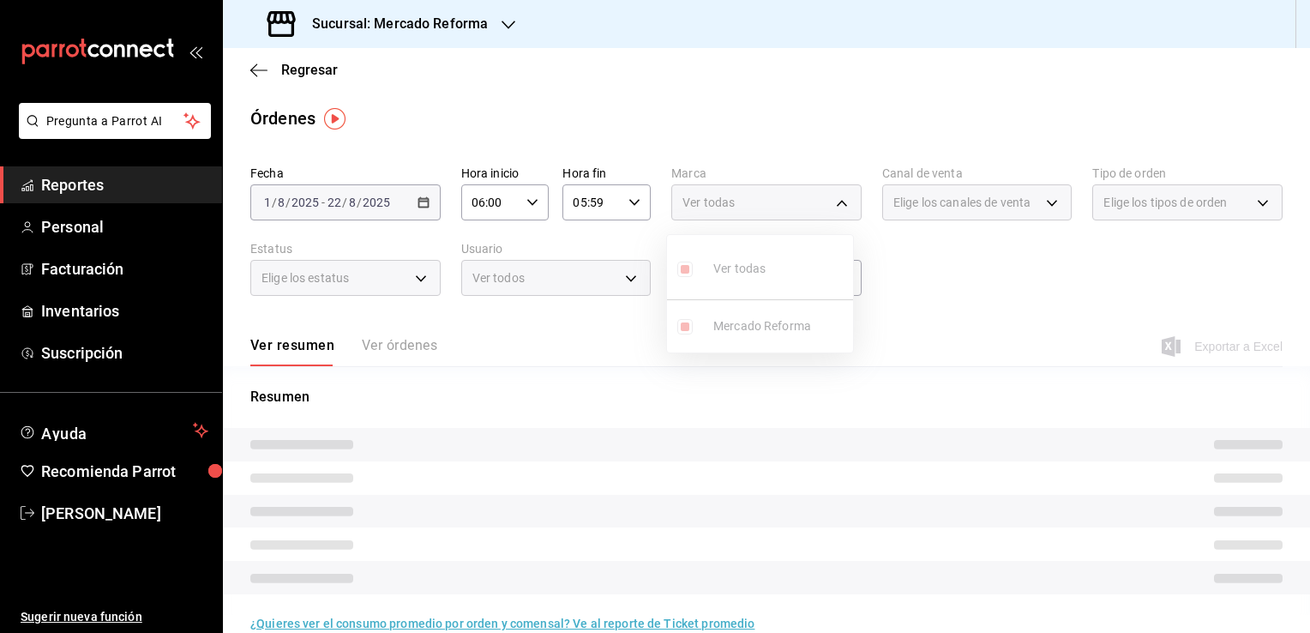
click at [971, 284] on div at bounding box center [655, 316] width 1310 height 633
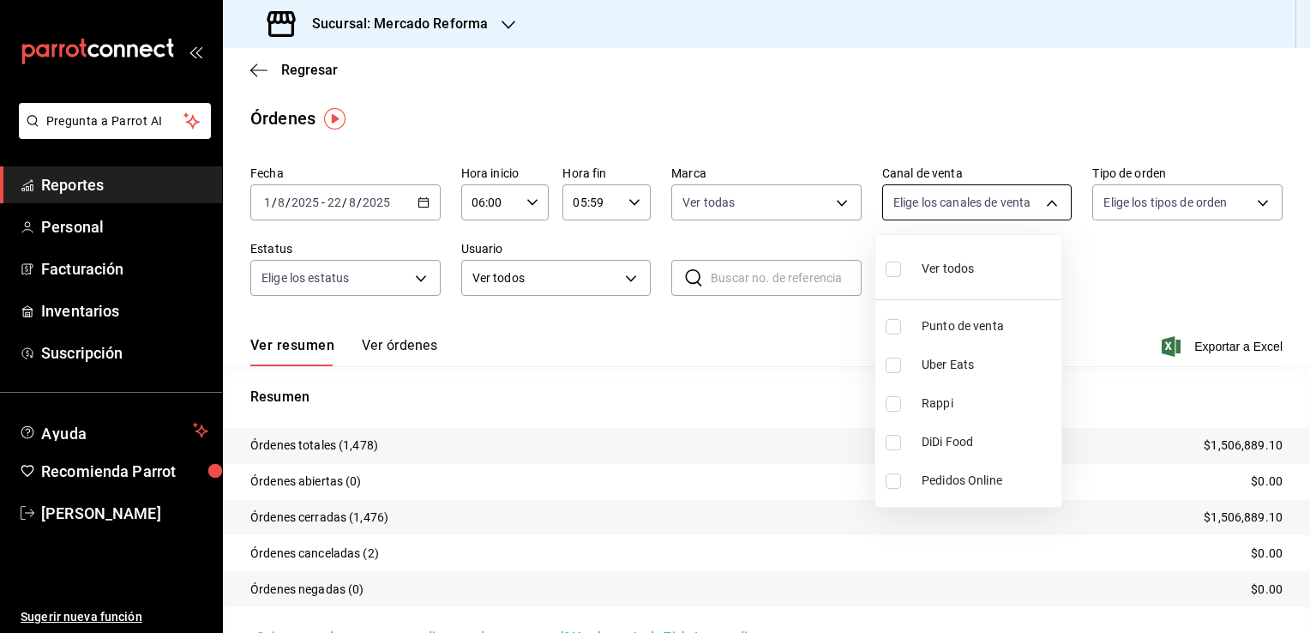
click at [1003, 211] on body "Pregunta a Parrot AI Reportes Personal Facturación Inventarios Suscripción Ayud…" at bounding box center [655, 316] width 1310 height 633
click at [1003, 211] on div at bounding box center [655, 316] width 1310 height 633
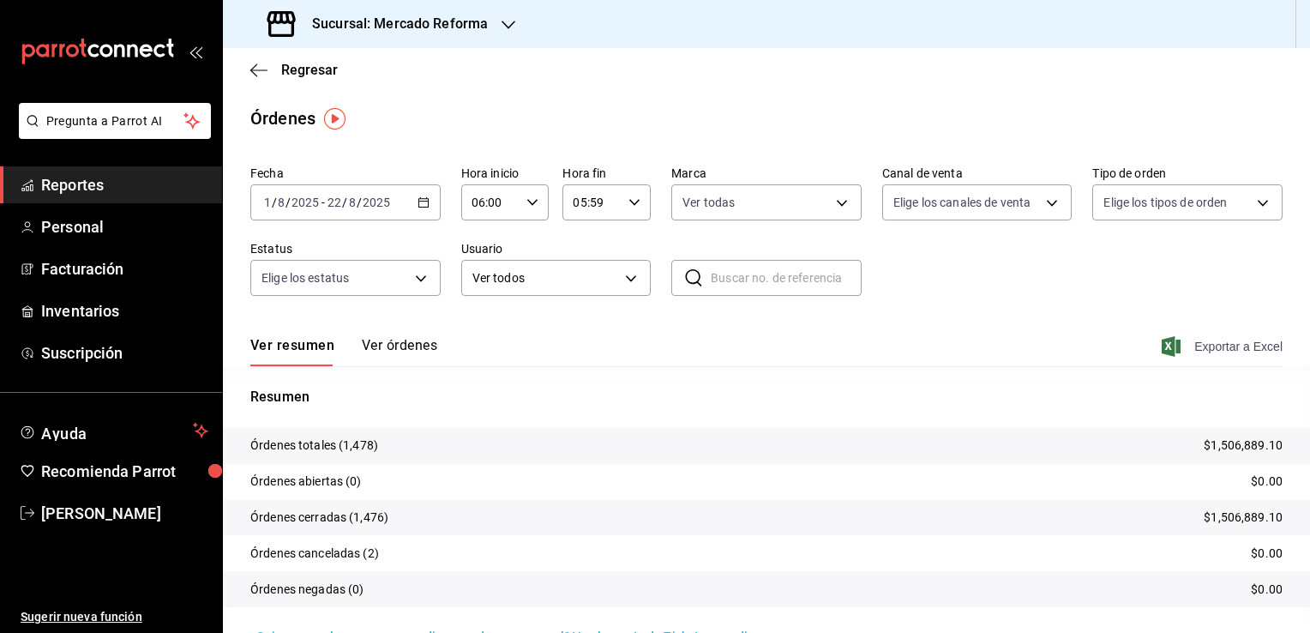
click at [1232, 345] on span "Exportar a Excel" at bounding box center [1223, 346] width 117 height 21
click at [683, 337] on div "Ver resumen Ver órdenes Exportar a Excel" at bounding box center [766, 341] width 1033 height 50
click at [154, 182] on span "Reportes" at bounding box center [124, 184] width 167 height 23
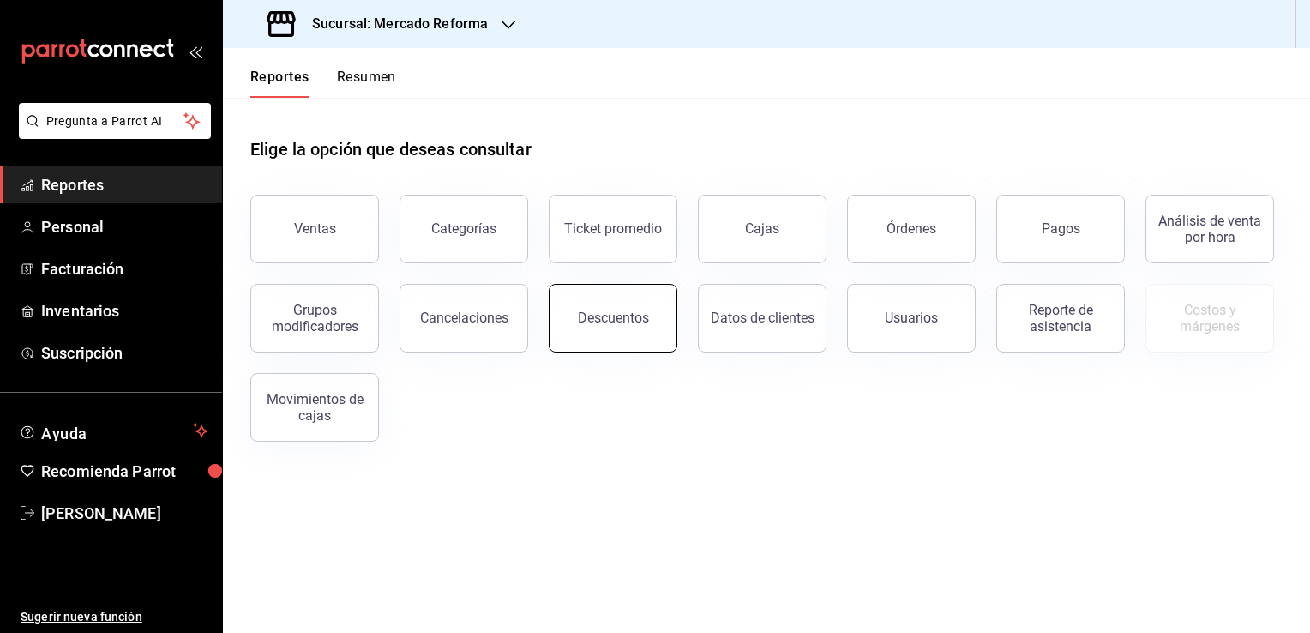
click at [625, 316] on div "Descuentos" at bounding box center [613, 318] width 71 height 16
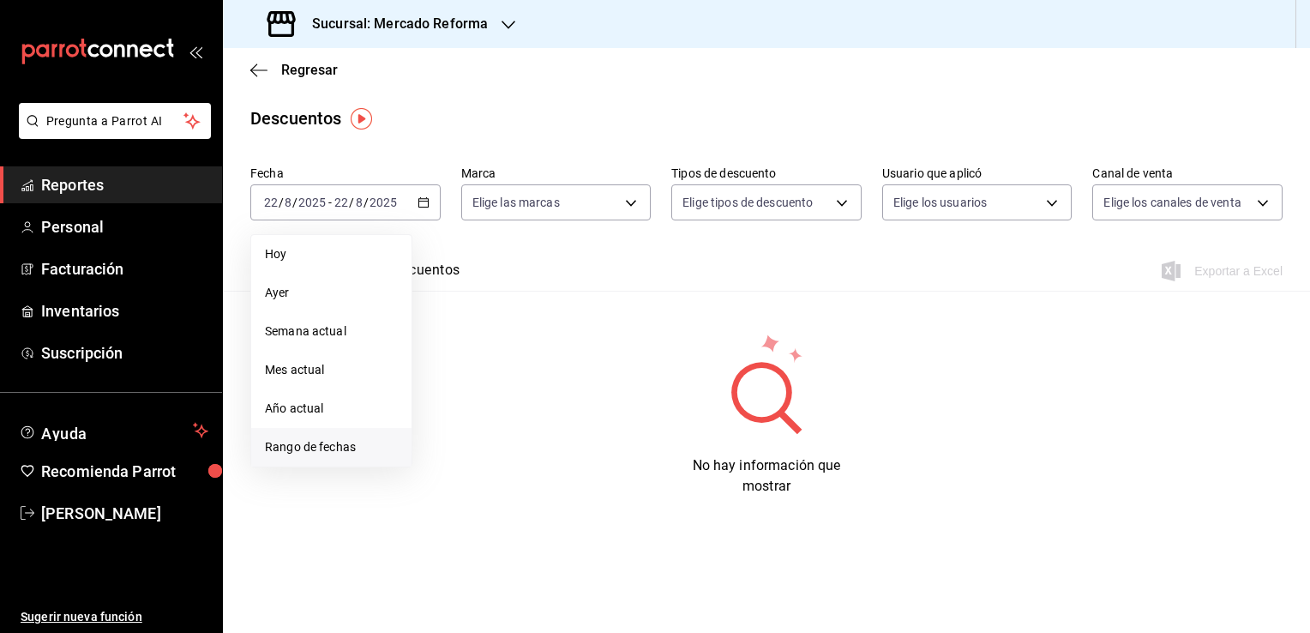
click at [331, 446] on span "Rango de fechas" at bounding box center [331, 447] width 133 height 18
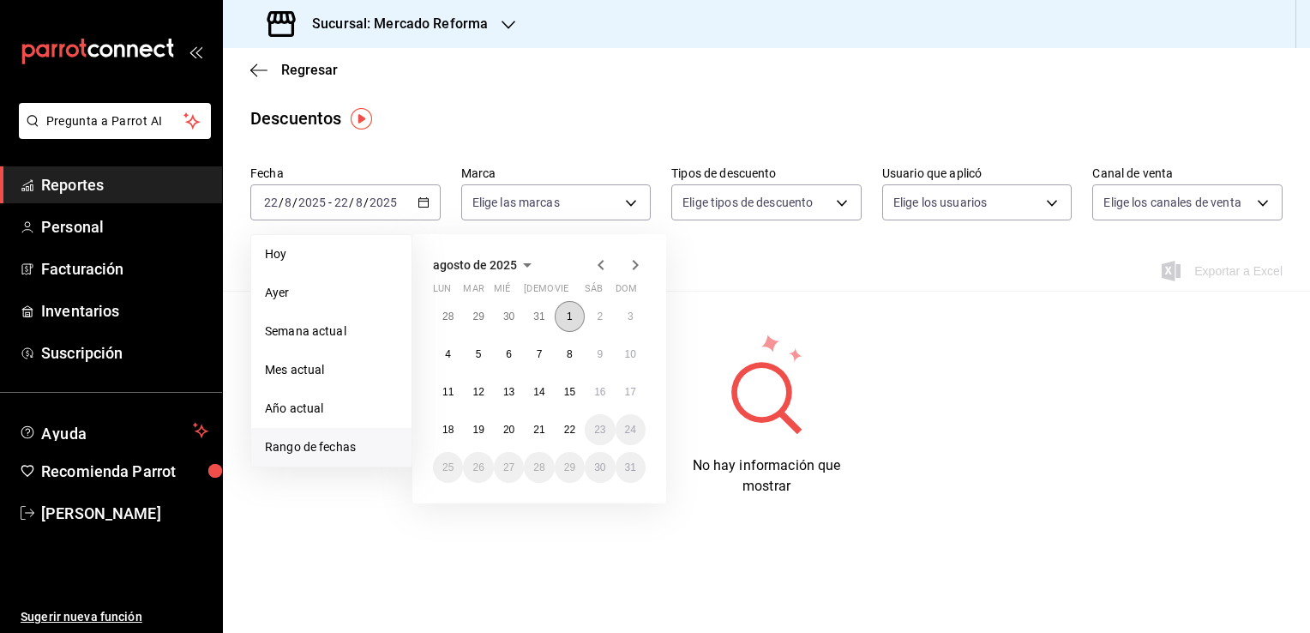
click at [574, 321] on button "1" at bounding box center [570, 316] width 30 height 31
click at [566, 431] on abbr "22" at bounding box center [569, 430] width 11 height 12
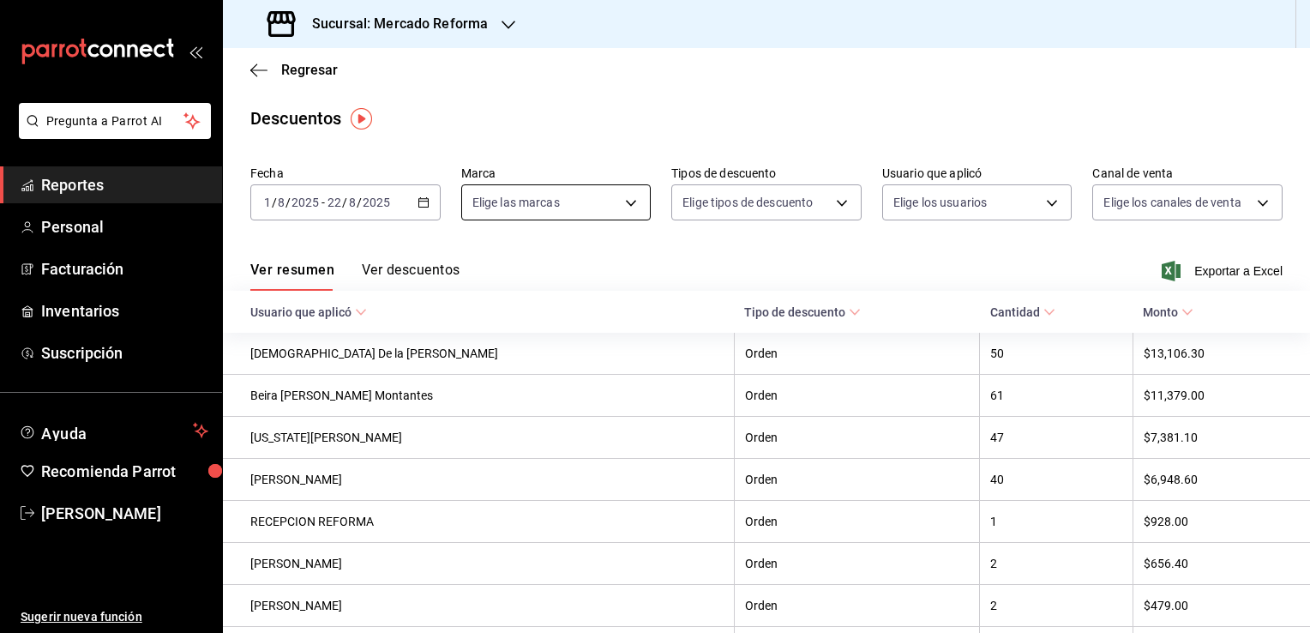
click at [628, 204] on body "Pregunta a Parrot AI Reportes Personal Facturación Inventarios Suscripción Ayud…" at bounding box center [655, 316] width 1310 height 633
click at [558, 262] on li "Ver todas" at bounding box center [553, 267] width 186 height 51
type input "ae828a00-f9e9-46fb-a95c-bc024de736cf"
checkbox input "true"
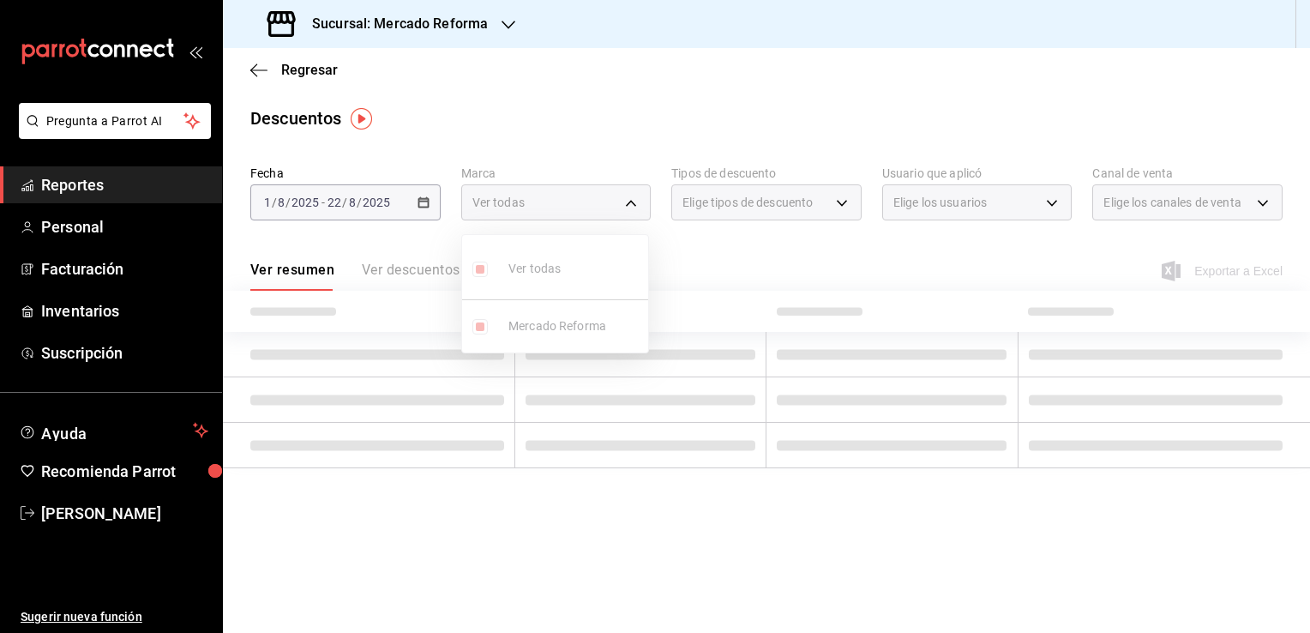
click at [765, 260] on div at bounding box center [655, 316] width 1310 height 633
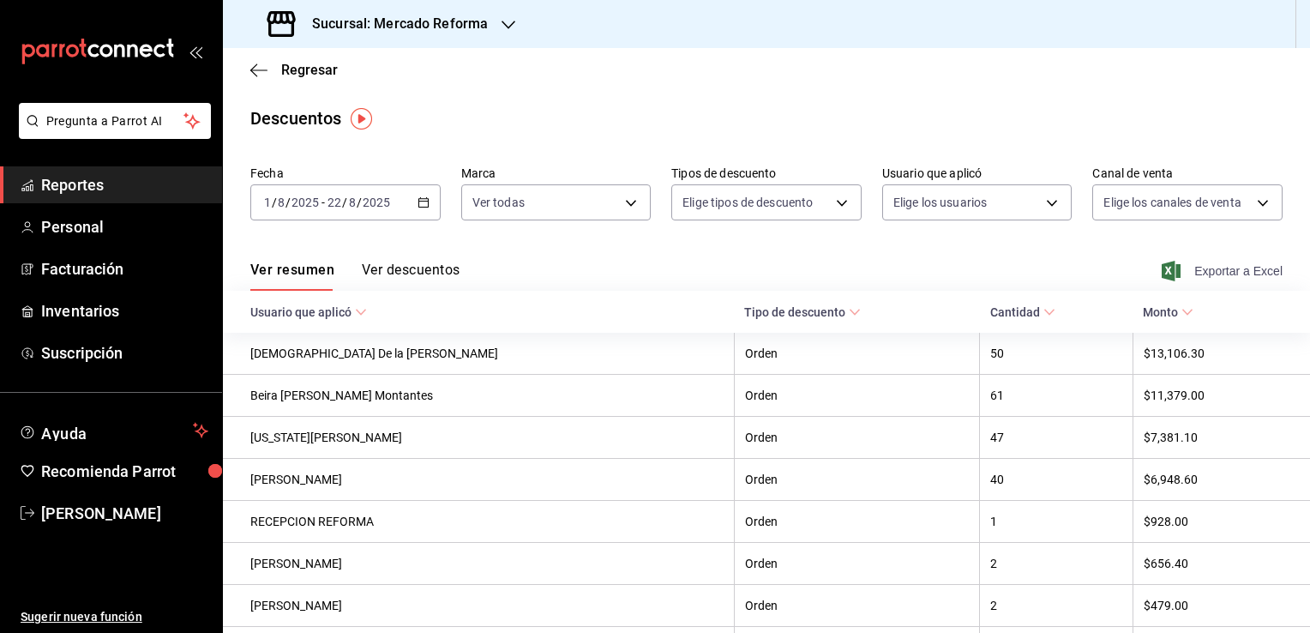
click at [1207, 274] on span "Exportar a Excel" at bounding box center [1223, 271] width 117 height 21
click at [974, 90] on div "Regresar" at bounding box center [766, 70] width 1087 height 44
